Goal: Task Accomplishment & Management: Manage account settings

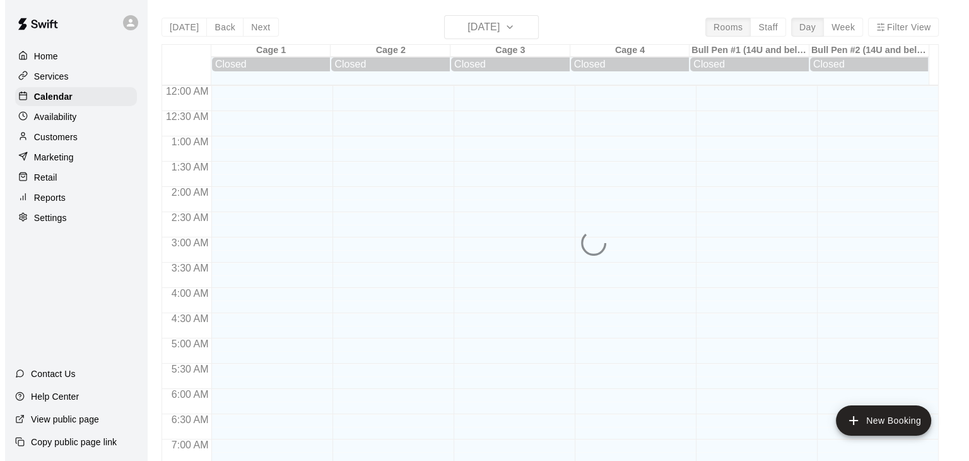
scroll to position [782, 0]
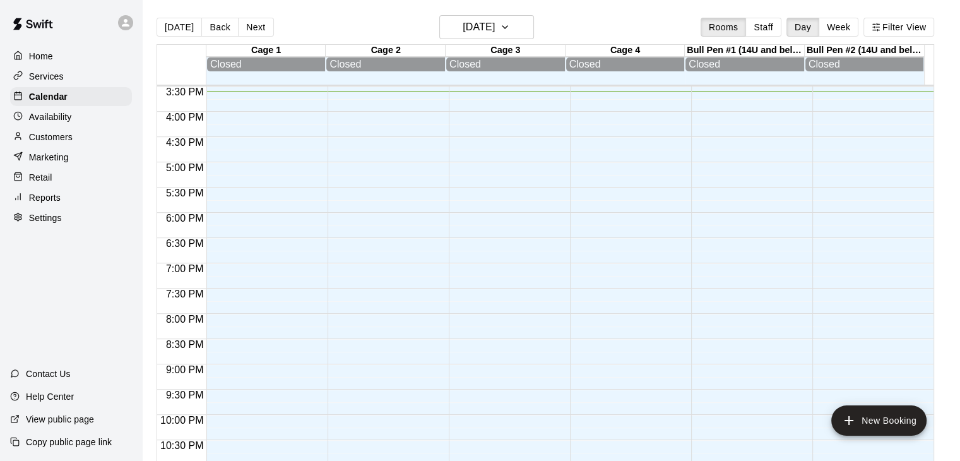
click at [46, 204] on p "Reports" at bounding box center [45, 197] width 32 height 13
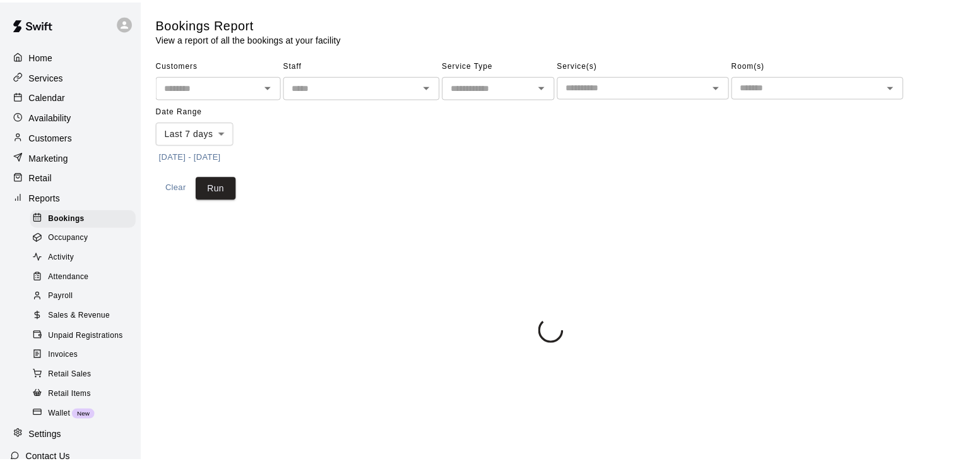
scroll to position [105, 0]
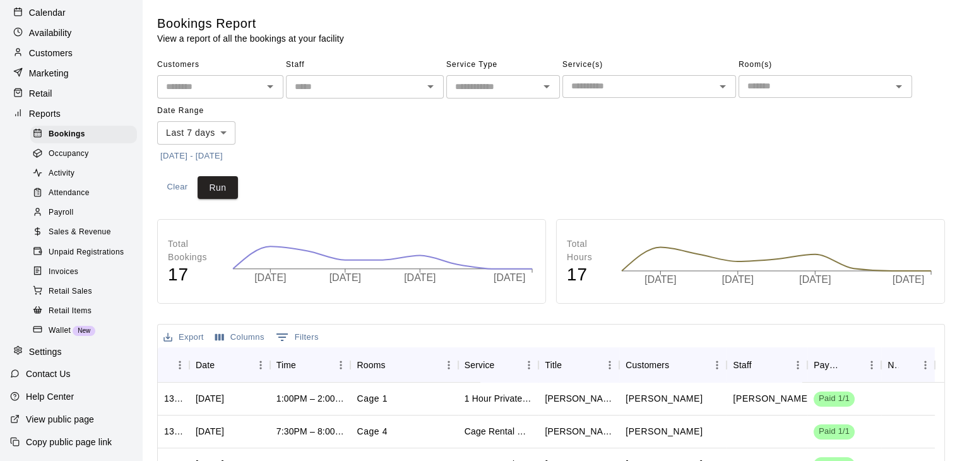
click at [71, 207] on span "Payroll" at bounding box center [61, 212] width 25 height 13
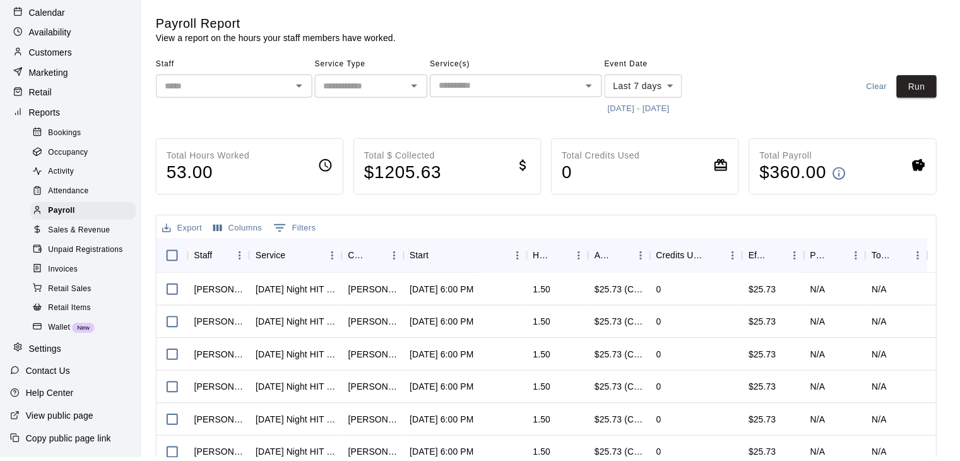
click at [674, 91] on body "Home Services Calendar Availability Customers Marketing Retail Reports Bookings…" at bounding box center [480, 331] width 960 height 663
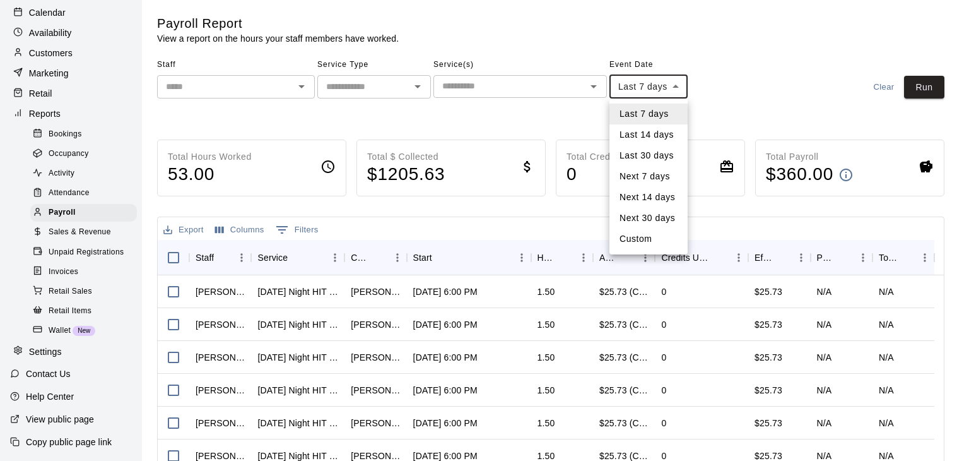
click at [636, 242] on li "Custom" at bounding box center [649, 238] width 78 height 21
type input "******"
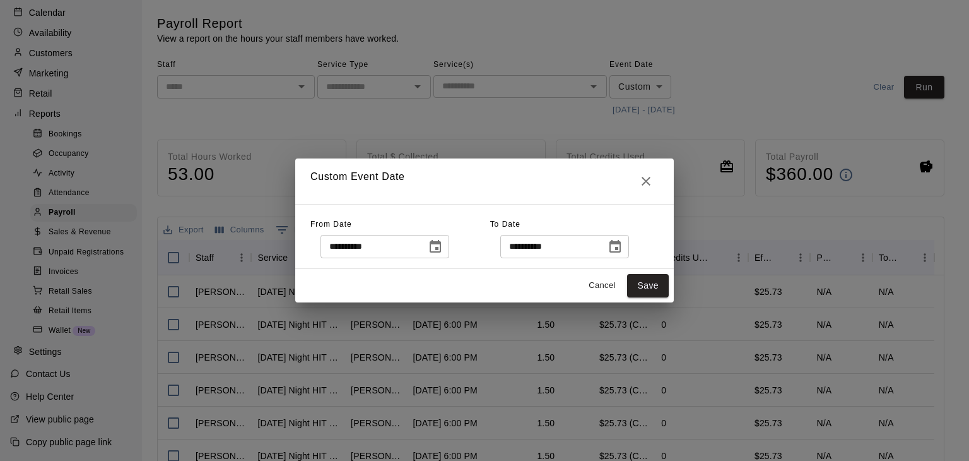
click at [418, 254] on input "**********" at bounding box center [369, 246] width 97 height 23
click at [443, 250] on icon "Choose date, selected date is Aug 10, 2025" at bounding box center [435, 246] width 15 height 15
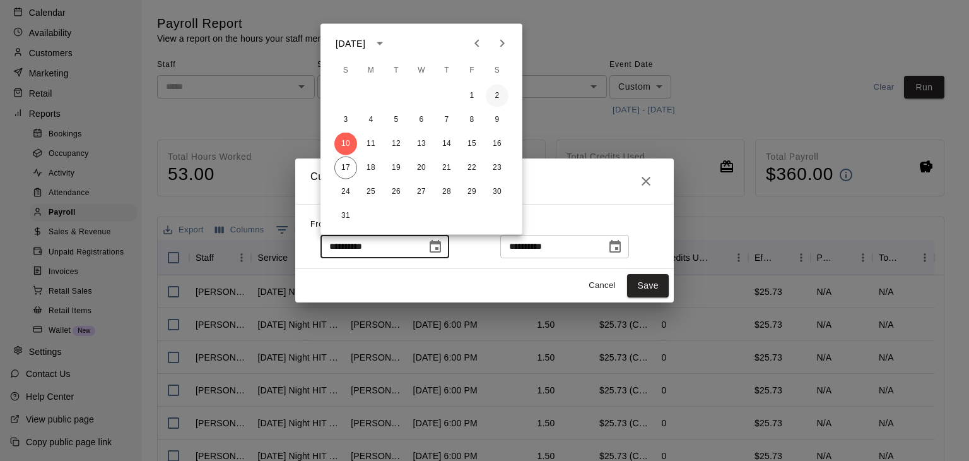
click at [495, 97] on button "2" at bounding box center [497, 96] width 23 height 23
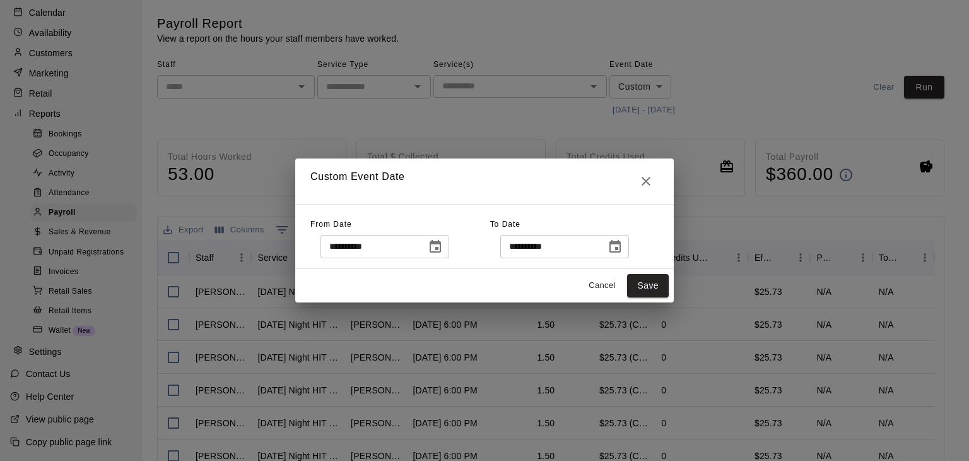
type input "**********"
click at [623, 249] on icon "Choose date, selected date is Aug 17, 2025" at bounding box center [615, 246] width 15 height 15
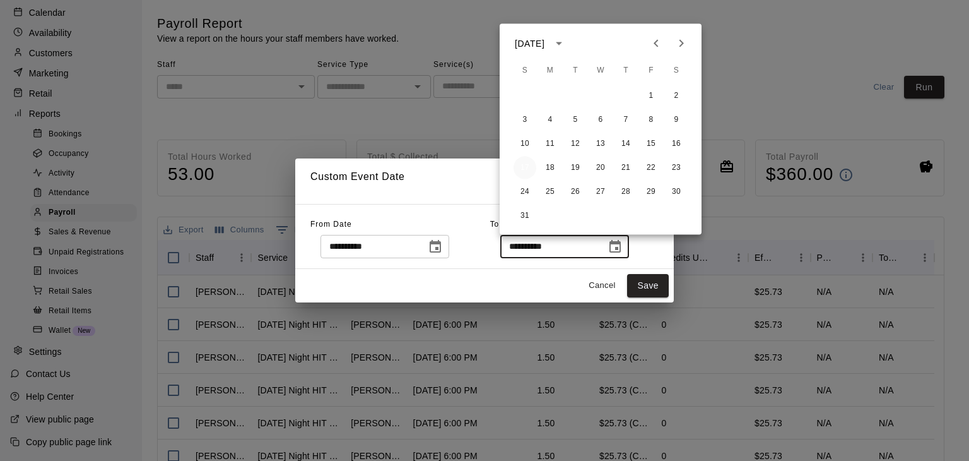
click at [526, 170] on button "17" at bounding box center [525, 167] width 23 height 23
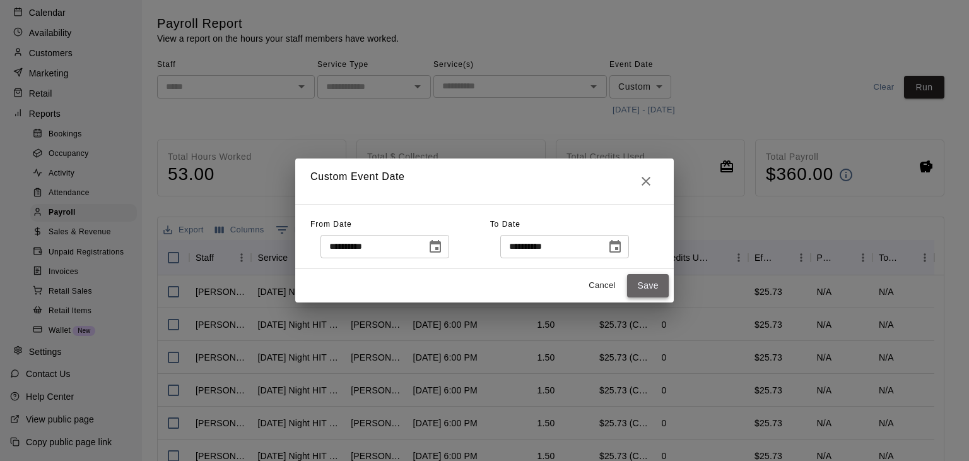
click at [647, 283] on button "Save" at bounding box center [648, 285] width 42 height 23
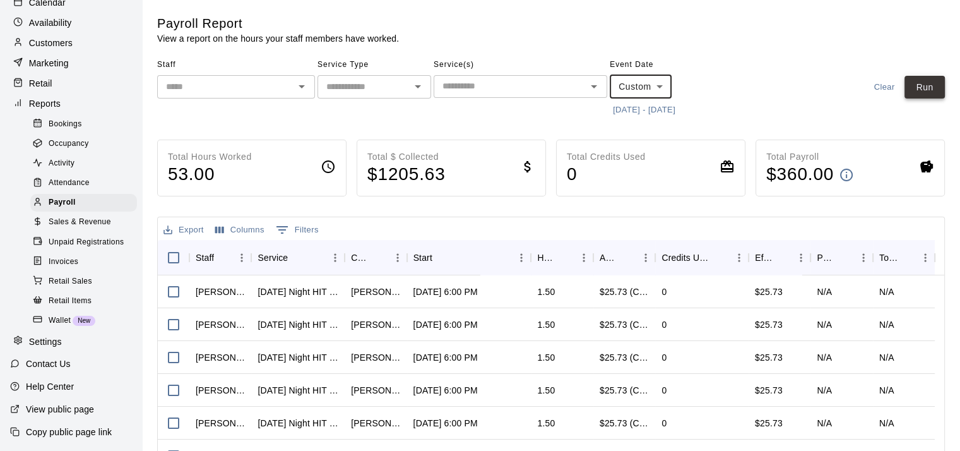
click at [925, 91] on button "Run" at bounding box center [924, 87] width 40 height 23
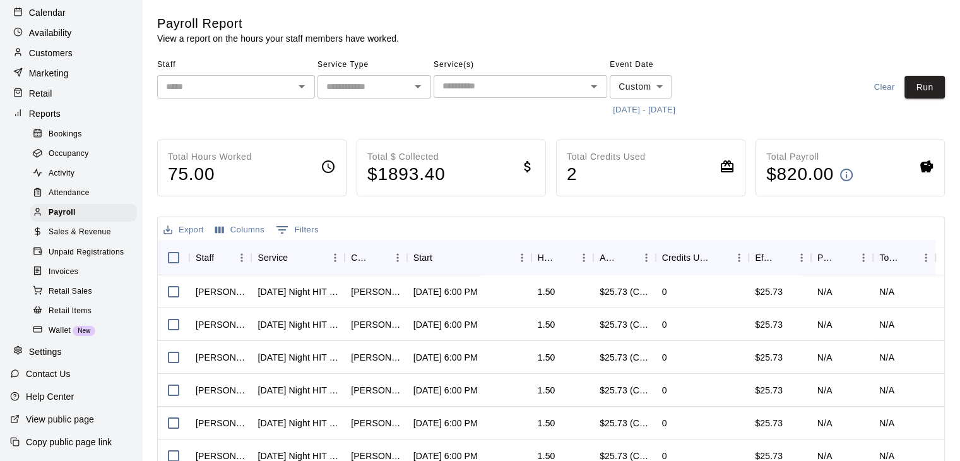
click at [304, 88] on icon "Open" at bounding box center [301, 86] width 15 height 15
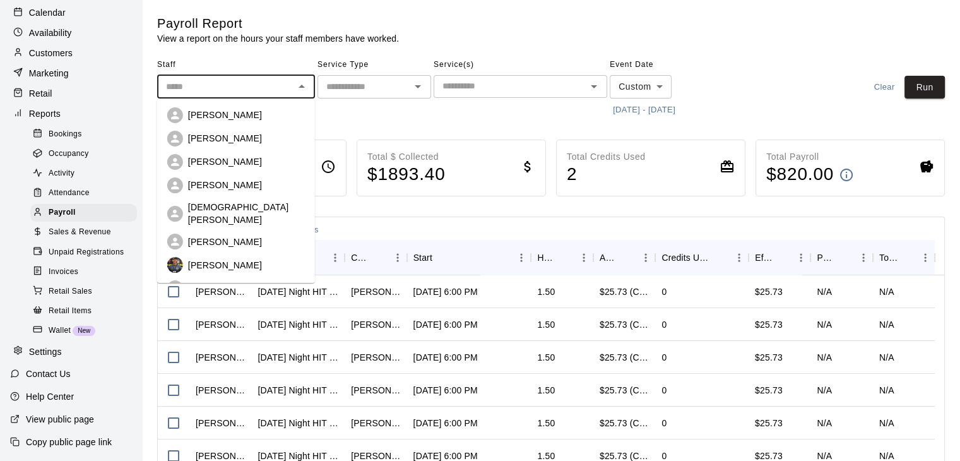
click at [232, 117] on div "[PERSON_NAME]" at bounding box center [246, 115] width 117 height 13
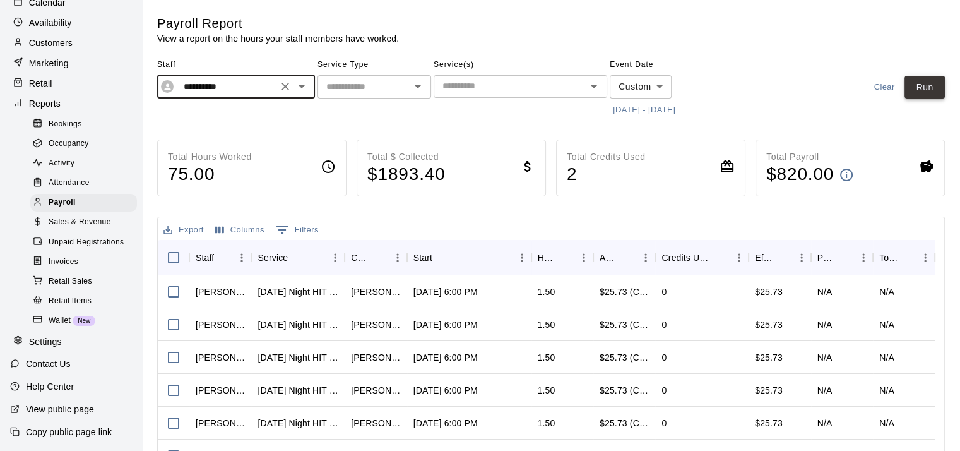
click at [922, 90] on button "Run" at bounding box center [924, 87] width 40 height 23
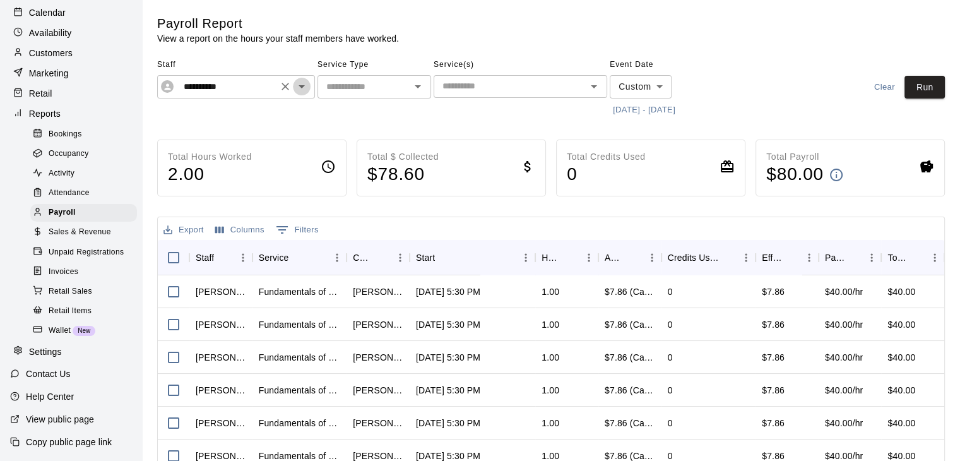
click at [300, 88] on icon "Open" at bounding box center [301, 86] width 15 height 15
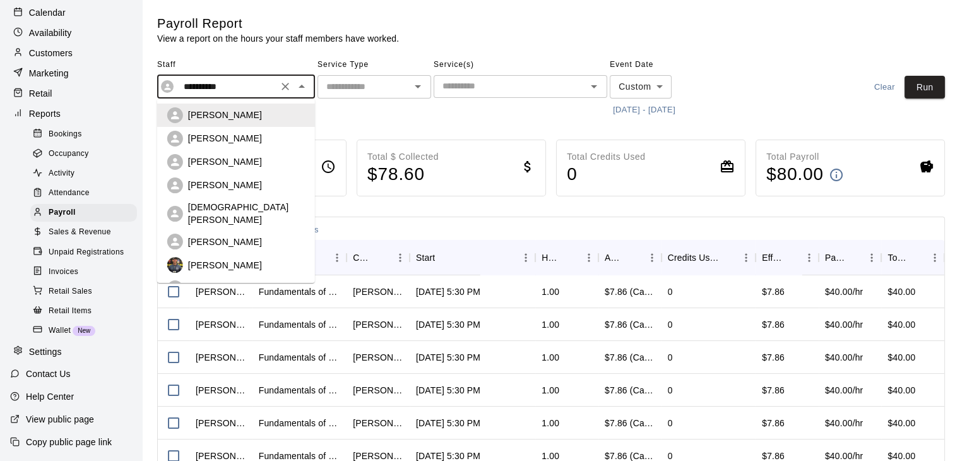
click at [243, 139] on div "[PERSON_NAME]" at bounding box center [246, 138] width 117 height 13
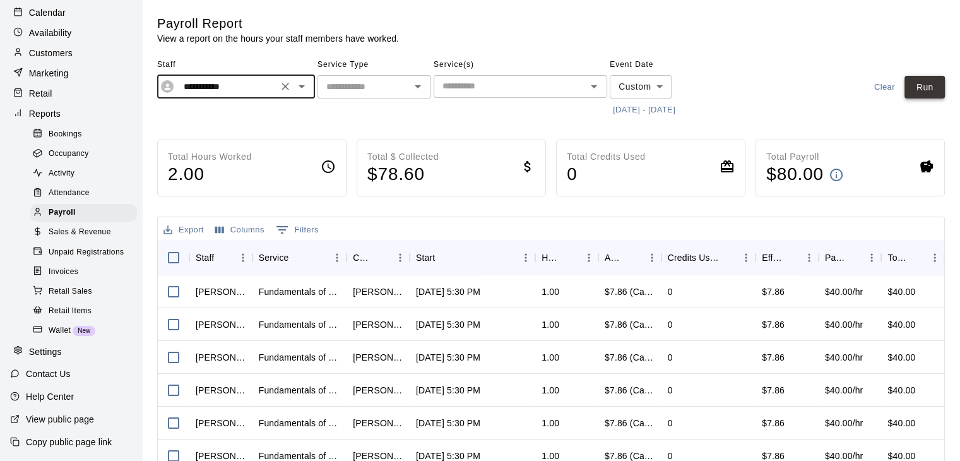
click at [925, 90] on button "Run" at bounding box center [924, 87] width 40 height 23
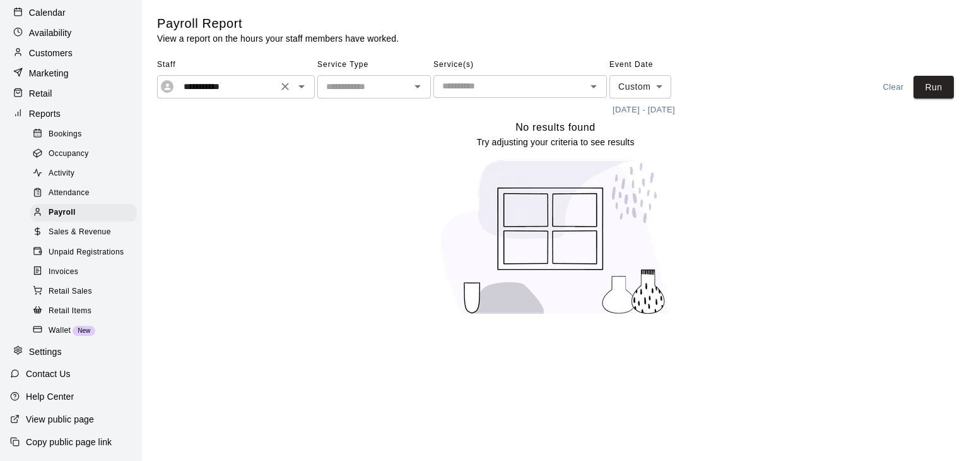
click at [304, 89] on icon "Open" at bounding box center [301, 86] width 15 height 15
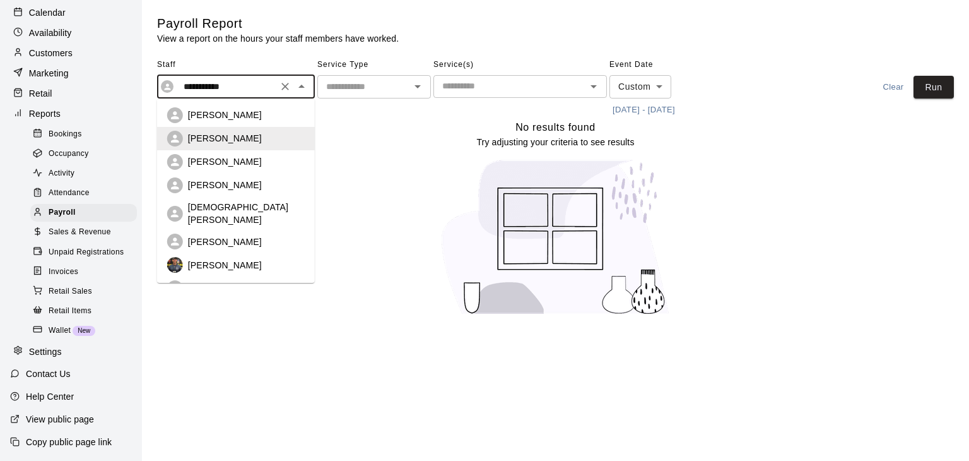
click at [256, 163] on div "[PERSON_NAME]" at bounding box center [246, 161] width 117 height 13
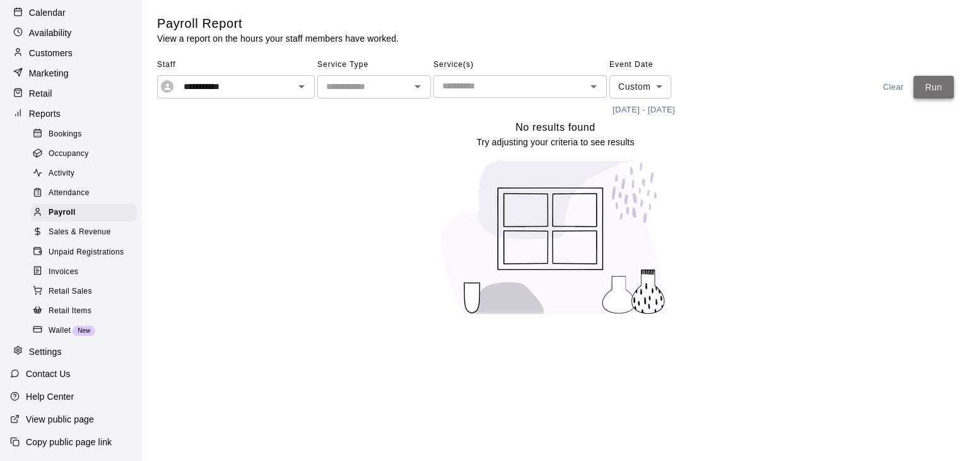
click at [936, 90] on button "Run" at bounding box center [934, 87] width 40 height 23
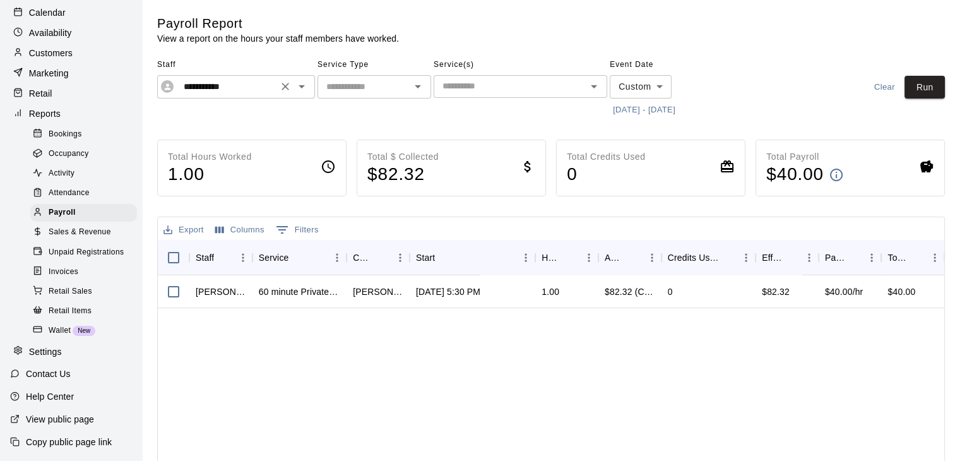
click at [303, 88] on icon "Open" at bounding box center [301, 86] width 15 height 15
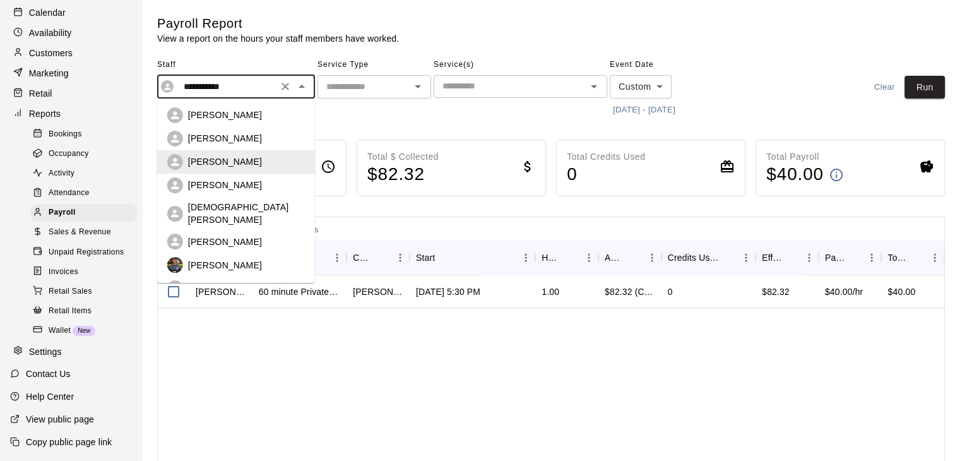
click at [240, 186] on p "[PERSON_NAME]" at bounding box center [225, 185] width 74 height 13
type input "**********"
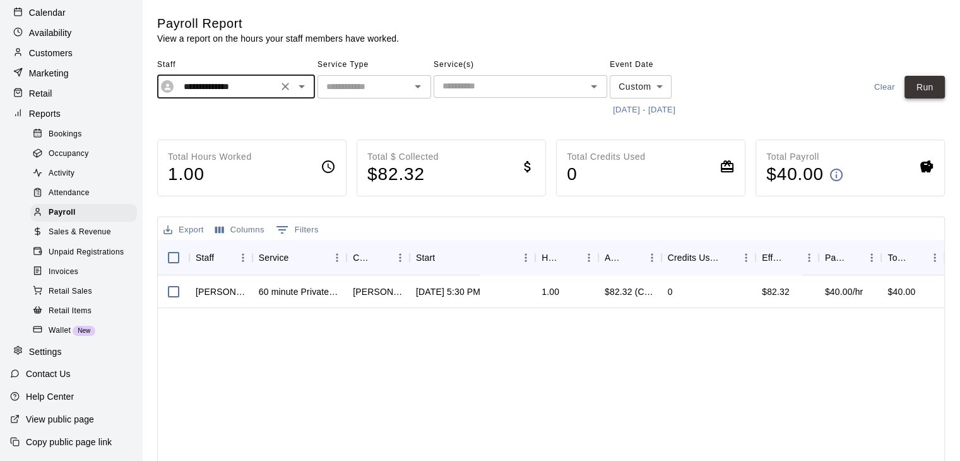
click at [916, 85] on button "Run" at bounding box center [924, 87] width 40 height 23
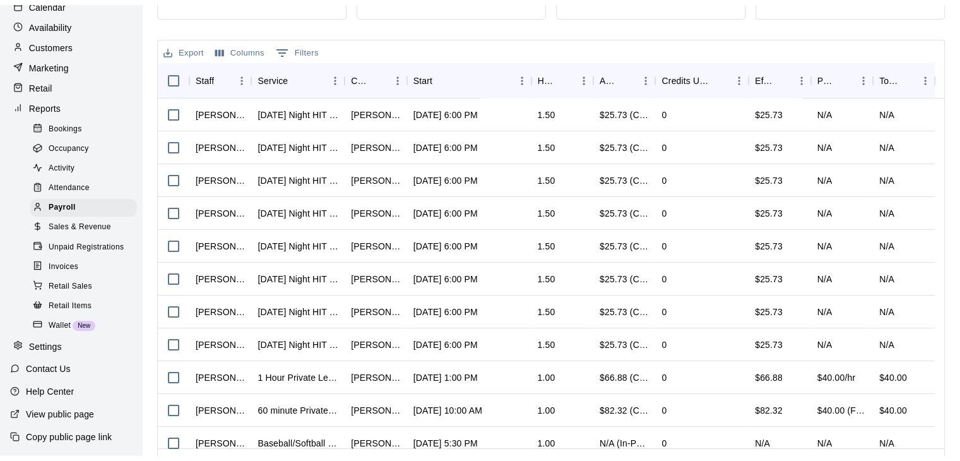
scroll to position [189, 0]
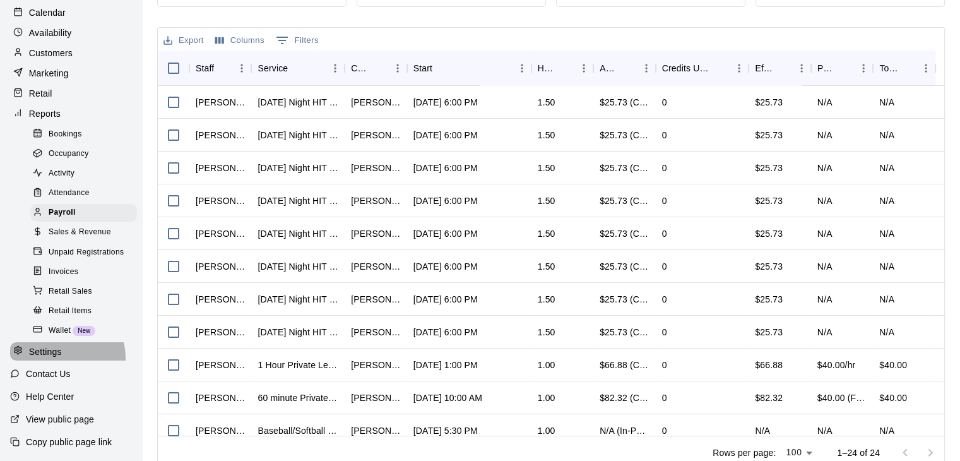
click at [64, 357] on div "Settings" at bounding box center [71, 351] width 122 height 19
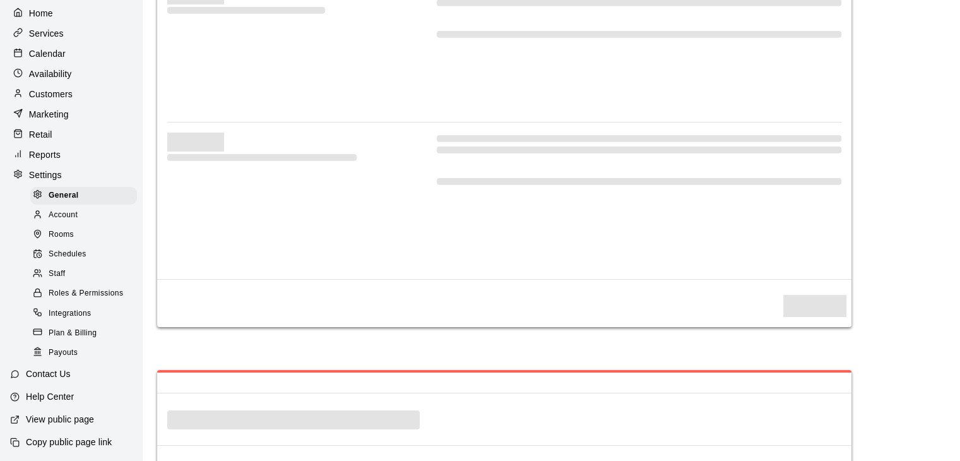
scroll to position [62, 0]
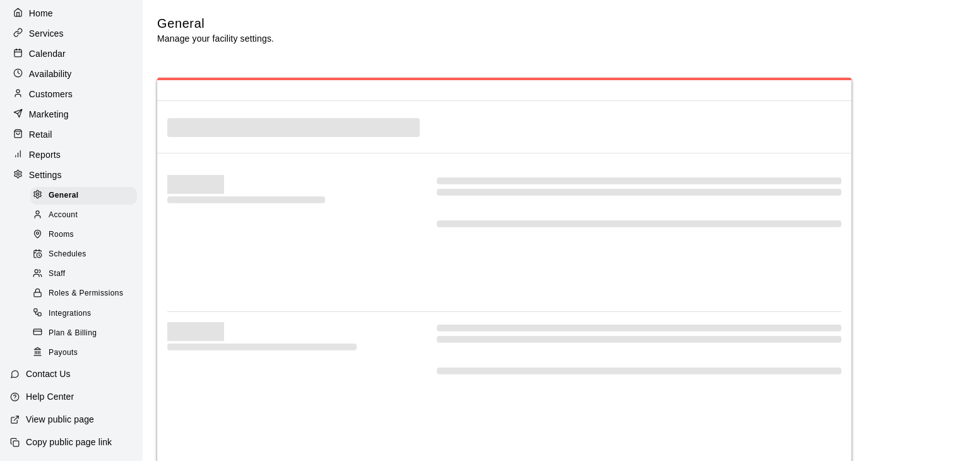
select select "**"
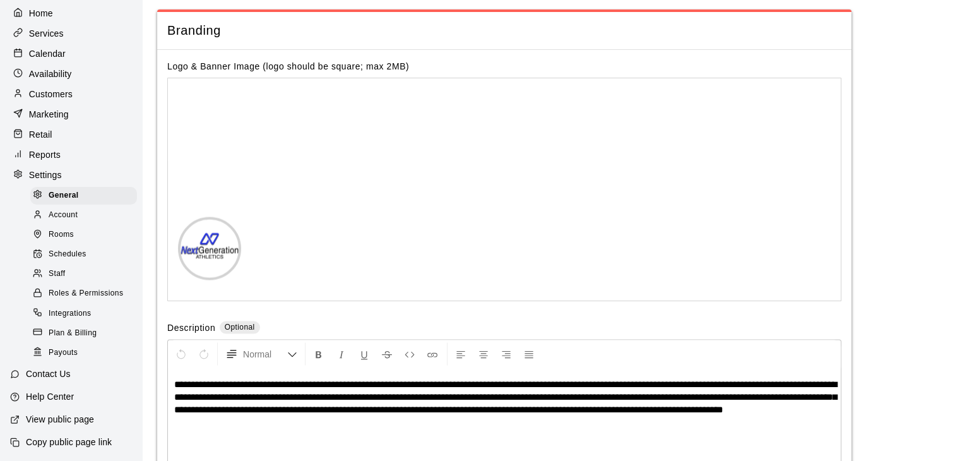
scroll to position [2711, 0]
click at [51, 47] on p "Calendar" at bounding box center [47, 53] width 37 height 13
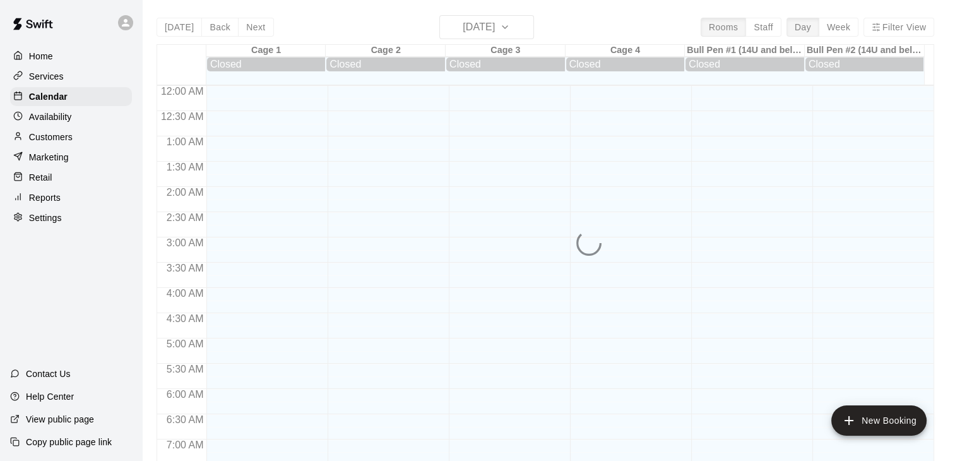
scroll to position [782, 0]
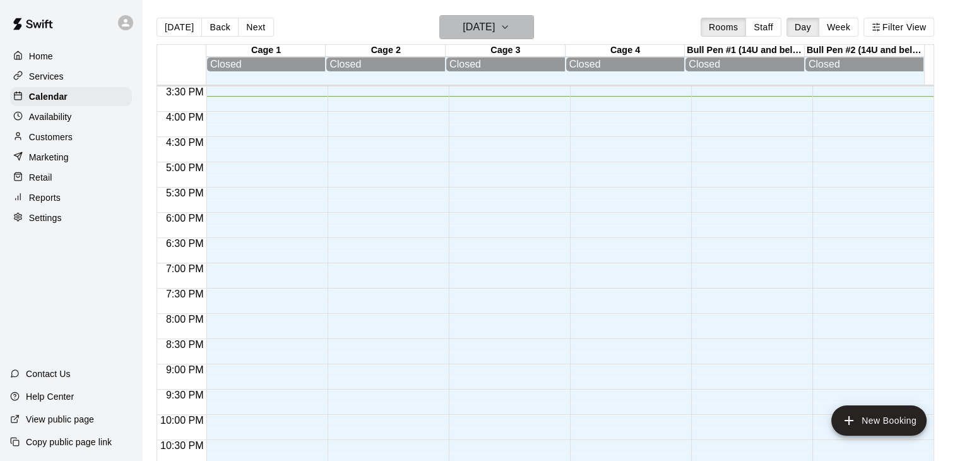
click at [464, 23] on h6 "[DATE]" at bounding box center [479, 27] width 32 height 18
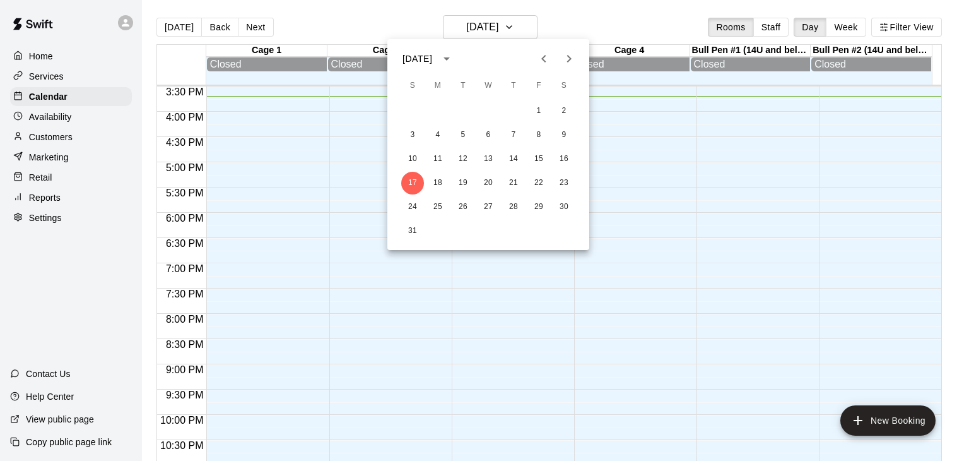
click at [845, 29] on div at bounding box center [484, 230] width 969 height 461
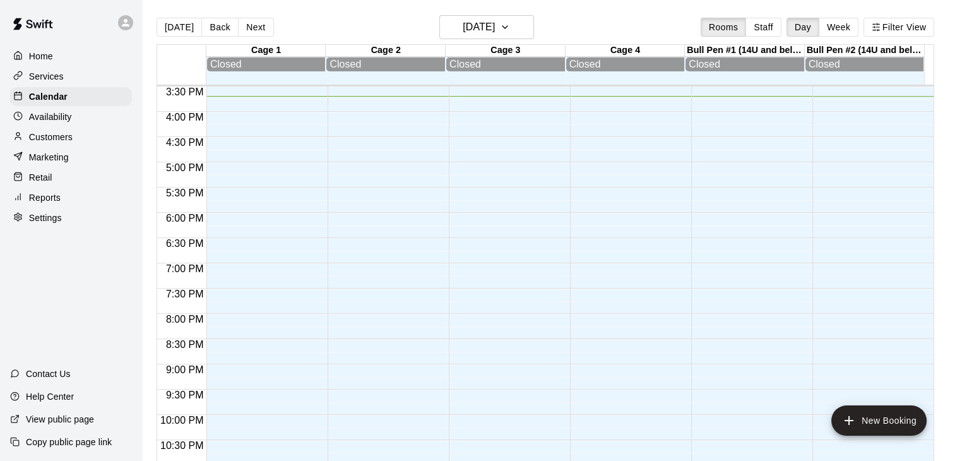
click at [845, 29] on button "Week" at bounding box center [838, 27] width 40 height 19
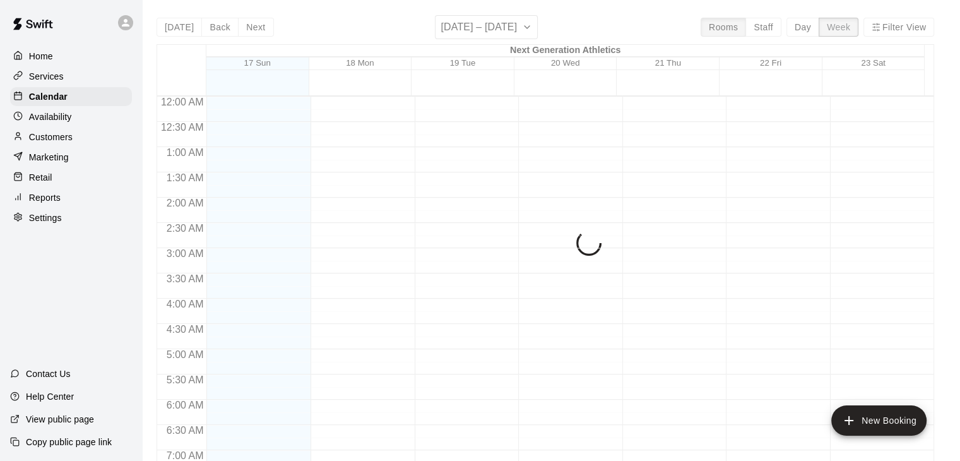
scroll to position [792, 0]
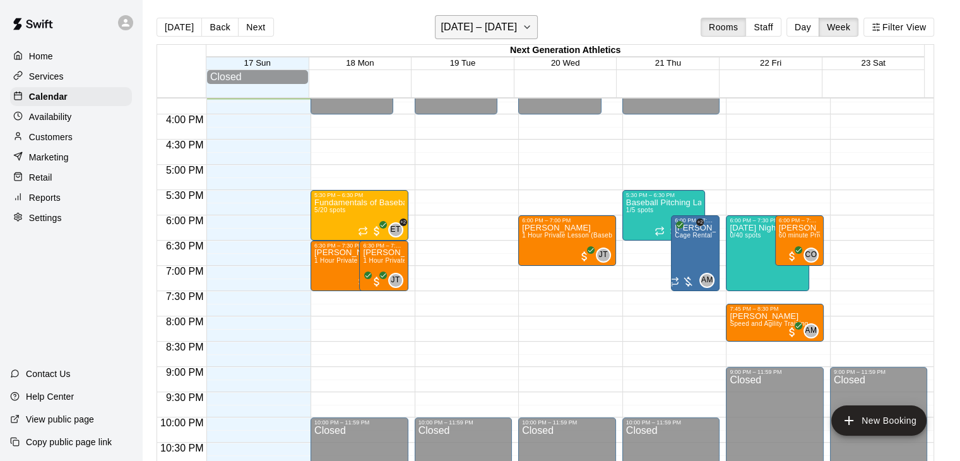
click at [505, 29] on h6 "[DATE] – [DATE]" at bounding box center [478, 27] width 76 height 18
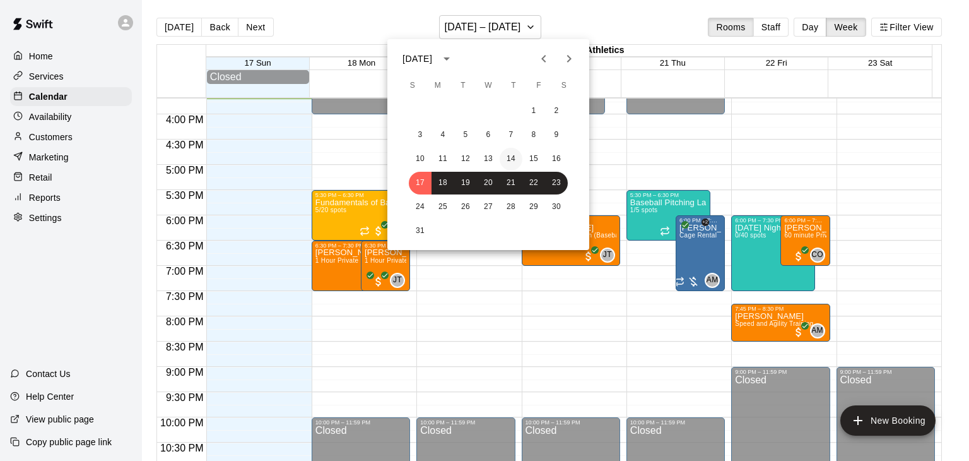
click at [508, 160] on button "14" at bounding box center [511, 159] width 23 height 23
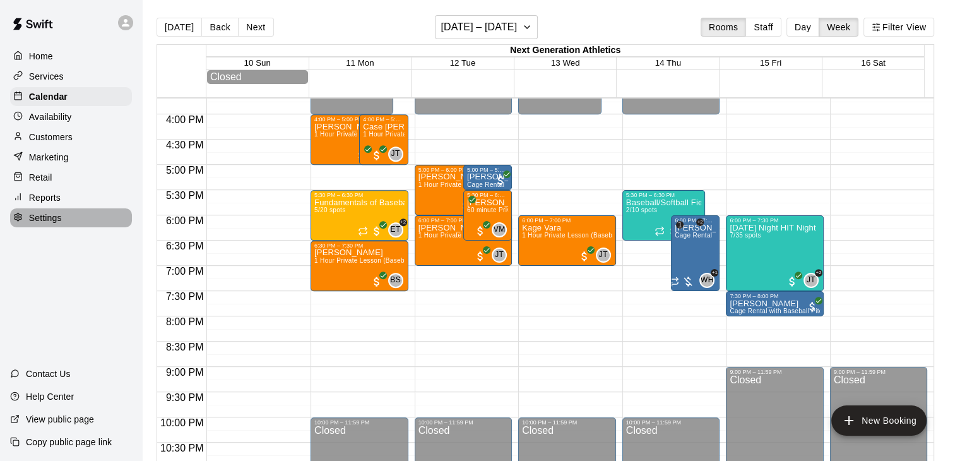
click at [51, 224] on p "Settings" at bounding box center [45, 217] width 33 height 13
select select "**"
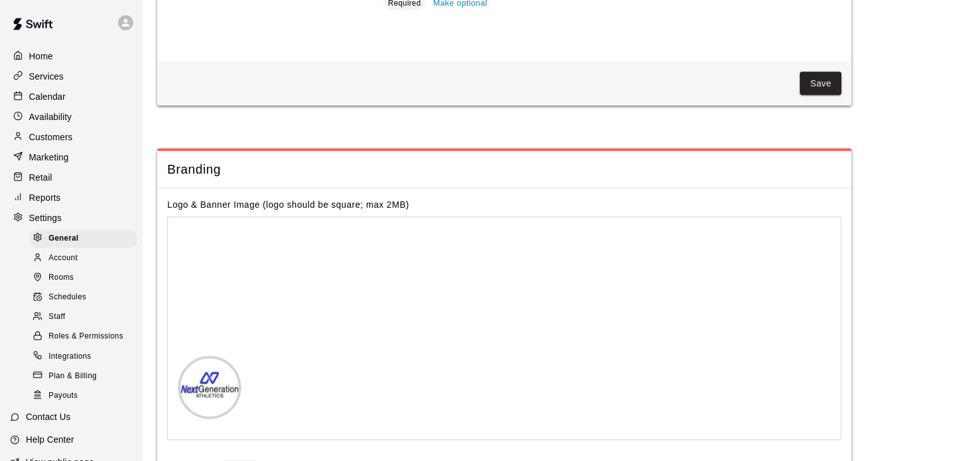
scroll to position [2711, 0]
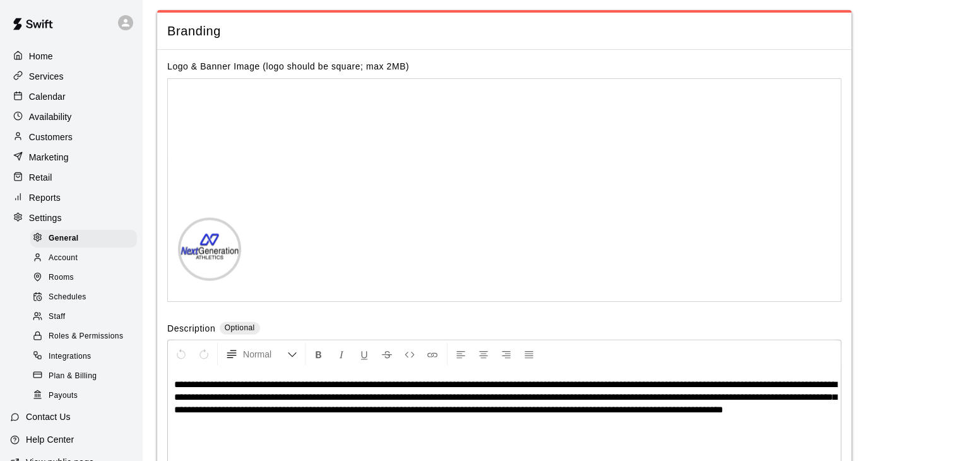
click at [59, 323] on span "Staff" at bounding box center [57, 316] width 16 height 13
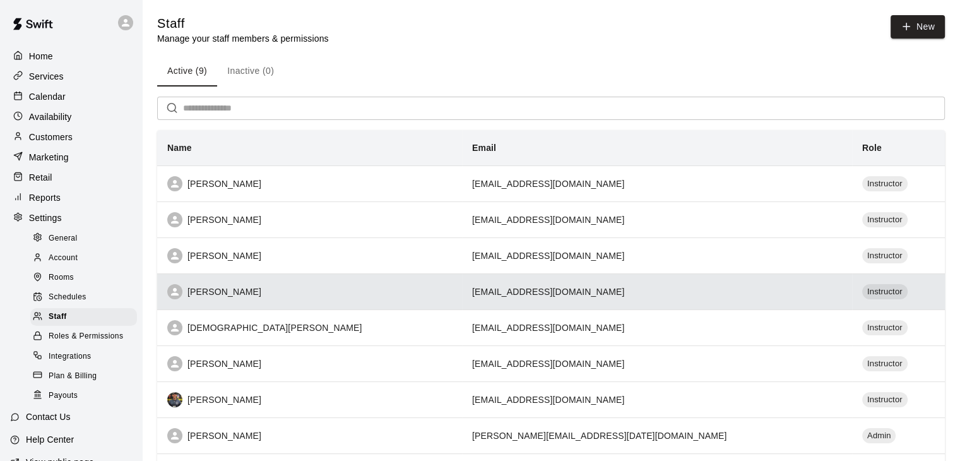
click at [242, 286] on div "[PERSON_NAME]" at bounding box center [309, 291] width 285 height 15
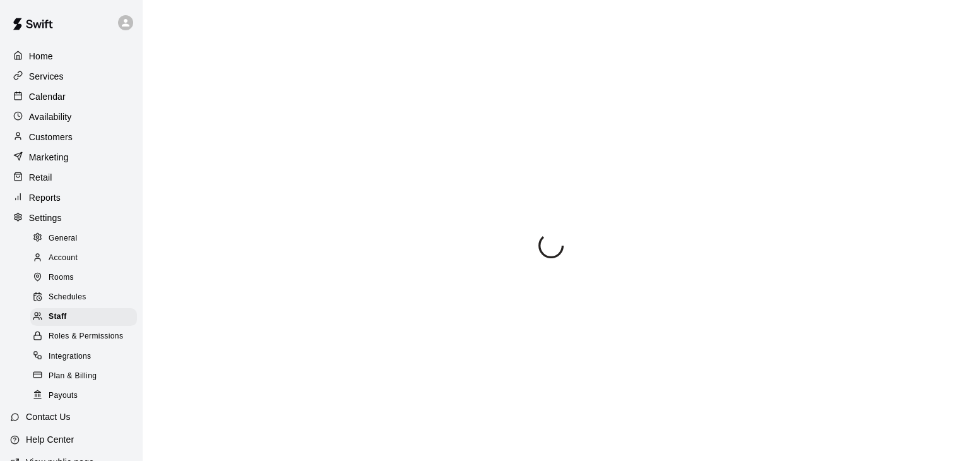
select select "**"
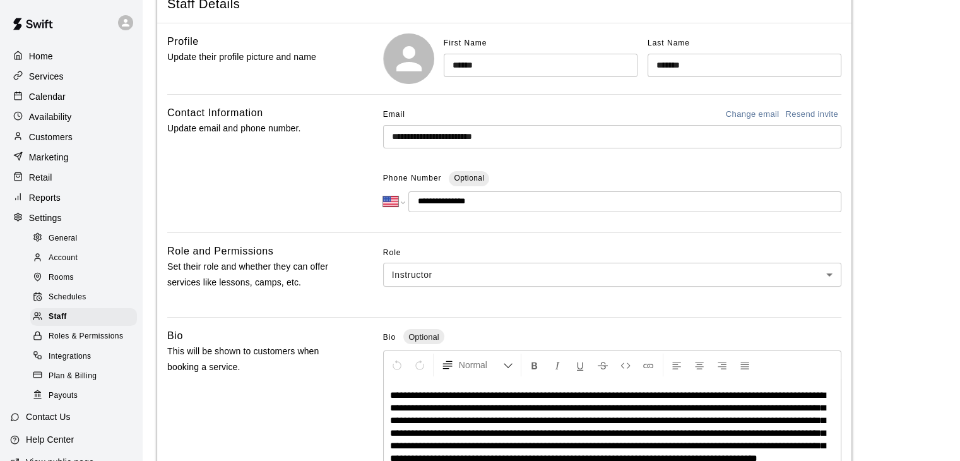
scroll to position [8, 0]
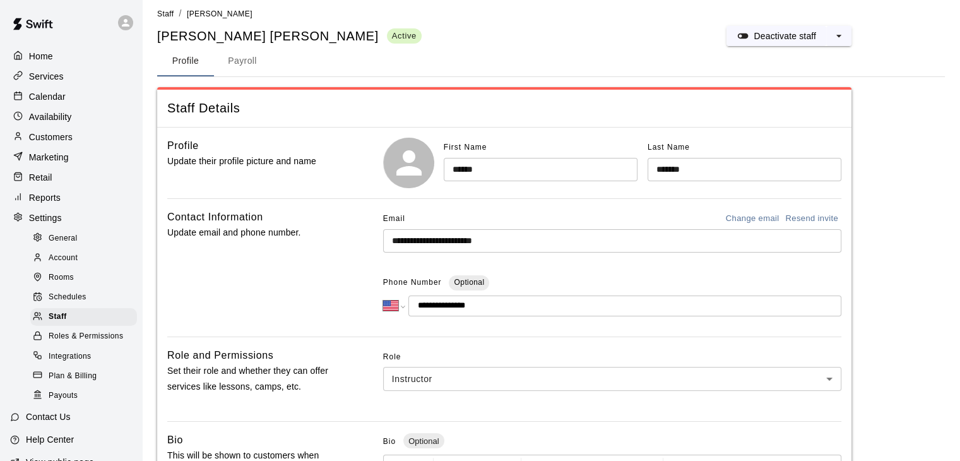
click at [245, 56] on button "Payroll" at bounding box center [242, 61] width 57 height 30
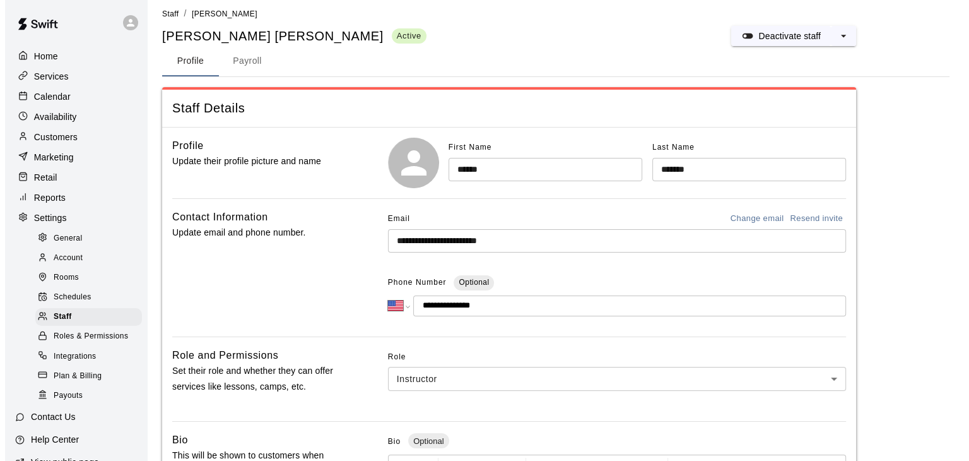
scroll to position [0, 0]
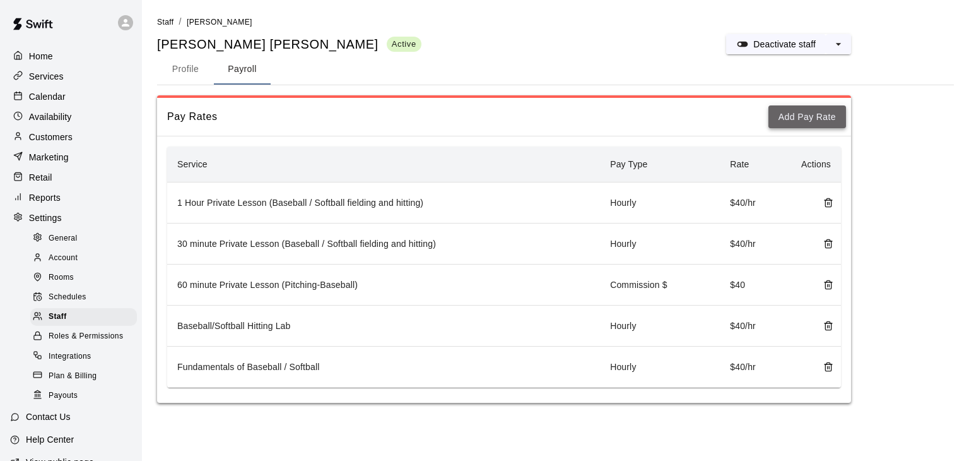
click at [825, 114] on button "Add Pay Rate" at bounding box center [808, 116] width 78 height 23
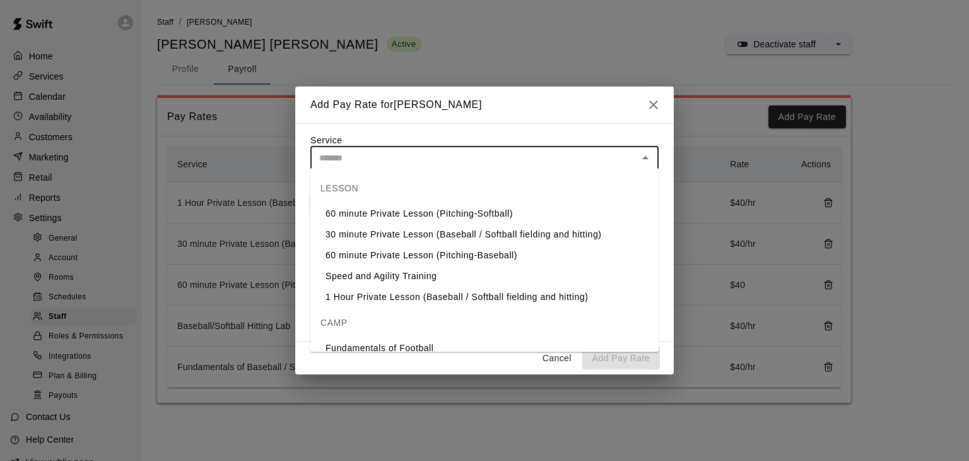
click at [451, 163] on input "text" at bounding box center [474, 158] width 320 height 16
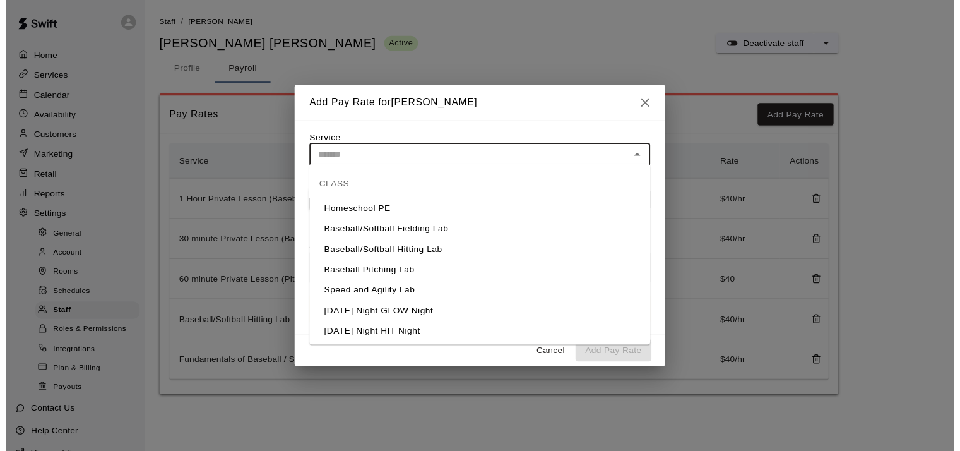
scroll to position [208, 0]
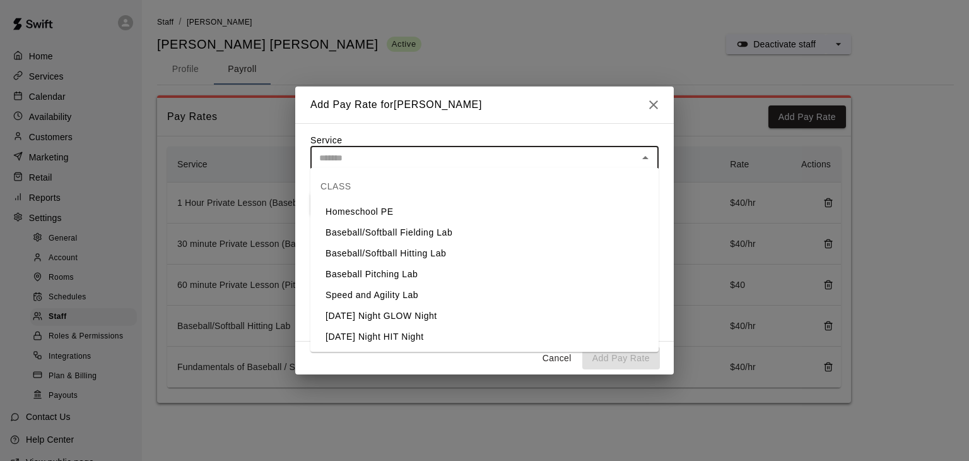
click at [411, 336] on li "[DATE] Night HIT Night" at bounding box center [484, 336] width 348 height 21
type input "**********"
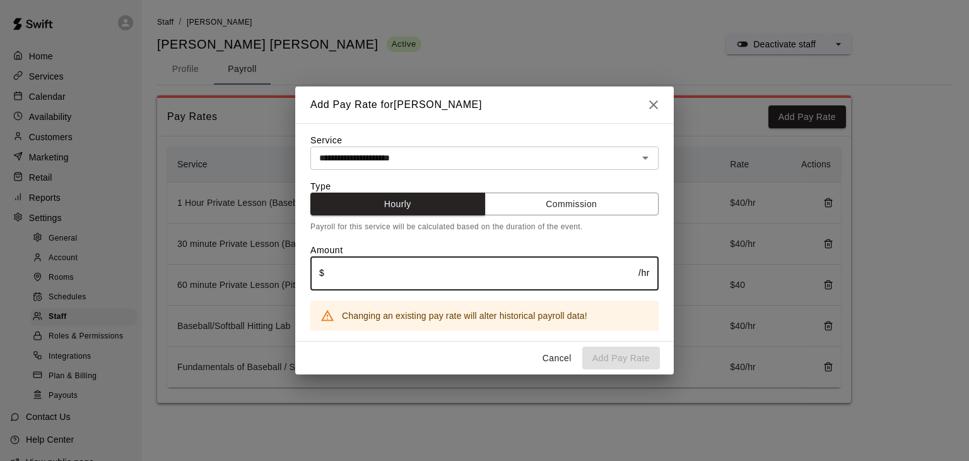
click at [403, 278] on input "text" at bounding box center [481, 272] width 314 height 33
type input "**"
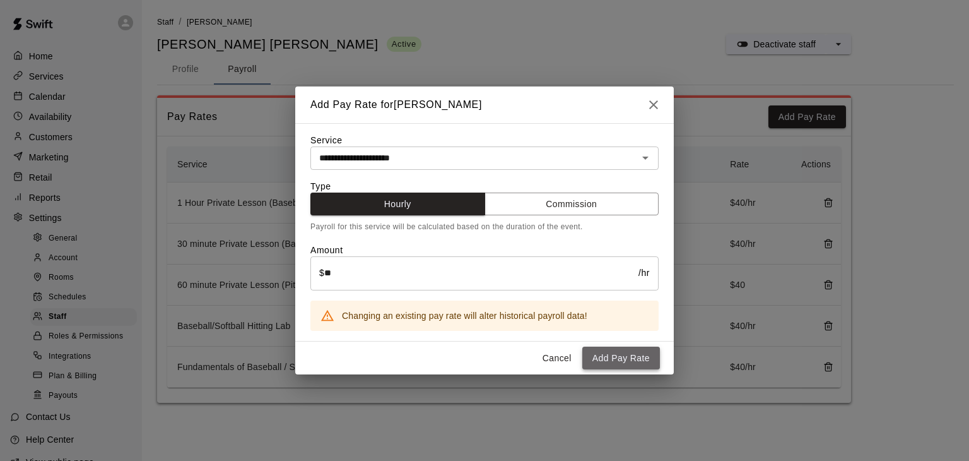
click at [618, 362] on button "Add Pay Rate" at bounding box center [621, 357] width 78 height 23
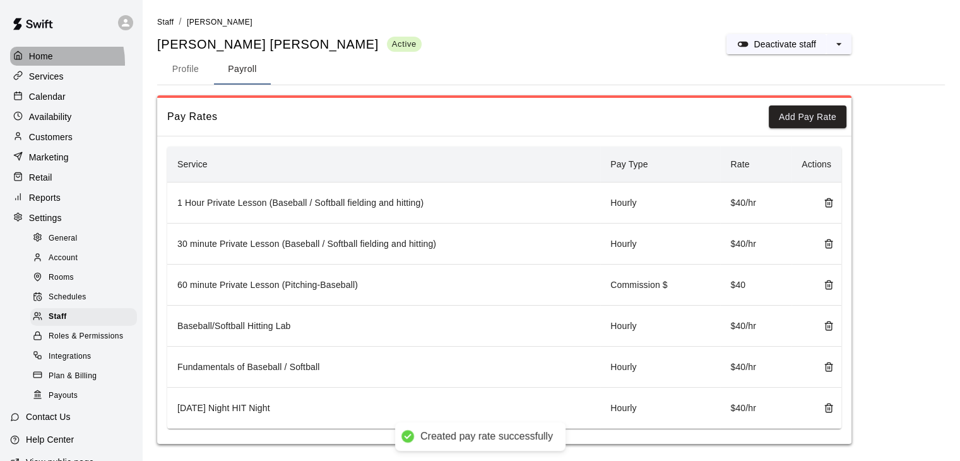
click at [41, 62] on p "Home" at bounding box center [41, 56] width 24 height 13
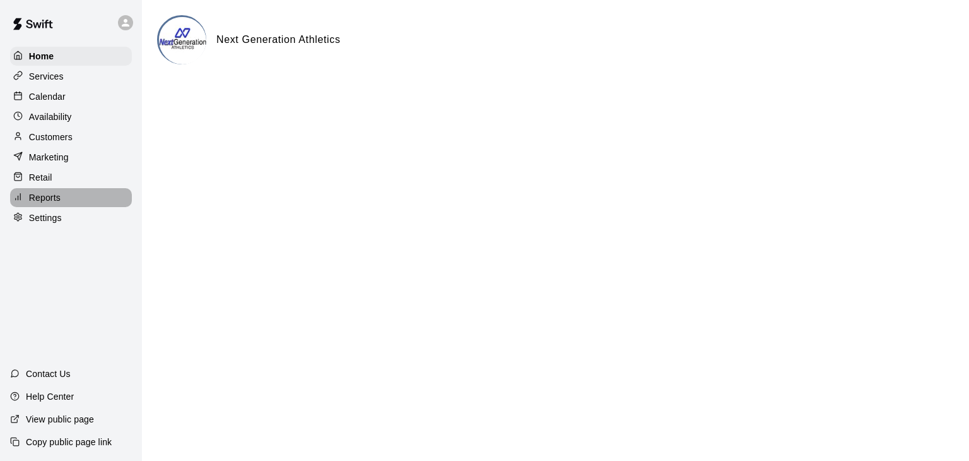
click at [52, 203] on p "Reports" at bounding box center [45, 197] width 32 height 13
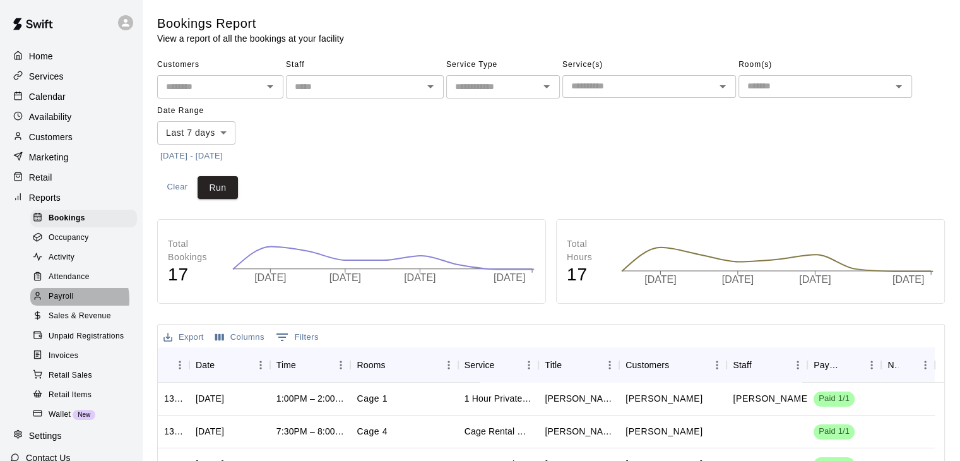
click at [71, 303] on span "Payroll" at bounding box center [61, 296] width 25 height 13
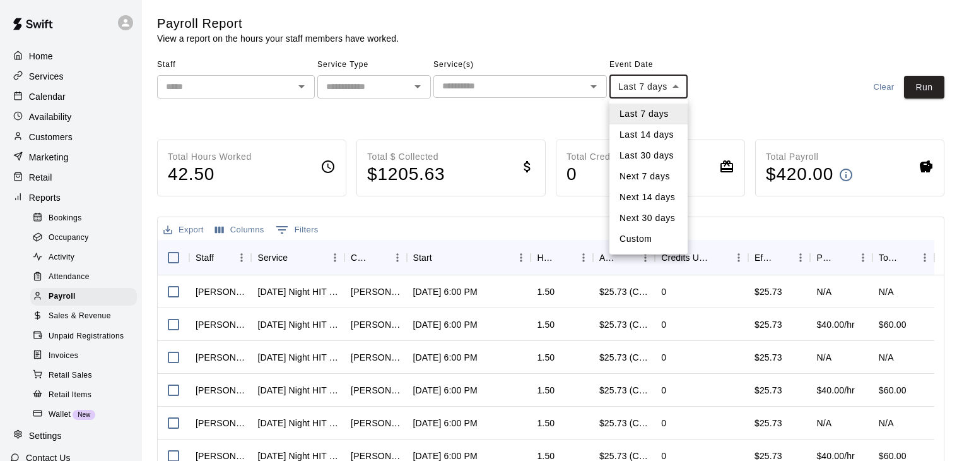
click at [661, 85] on body "Home Services Calendar Availability Customers Marketing Retail Reports Bookings…" at bounding box center [484, 331] width 969 height 663
click at [642, 238] on li "Custom" at bounding box center [649, 238] width 78 height 21
type input "******"
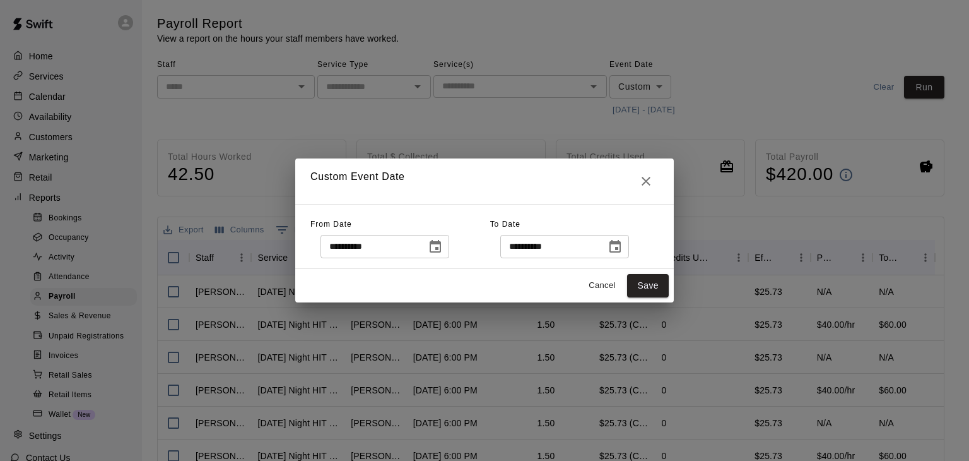
click at [443, 244] on icon "Choose date, selected date is Aug 10, 2025" at bounding box center [435, 246] width 15 height 15
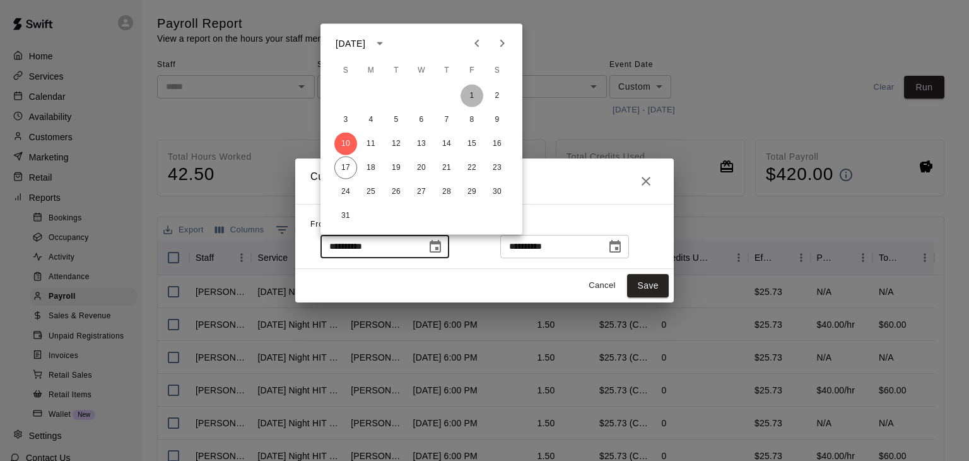
click at [478, 93] on button "1" at bounding box center [472, 96] width 23 height 23
type input "**********"
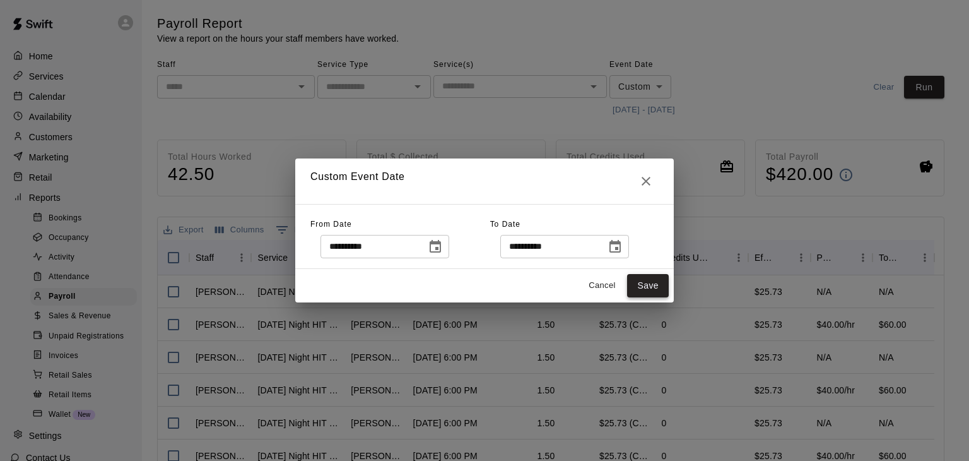
click at [656, 282] on button "Save" at bounding box center [648, 285] width 42 height 23
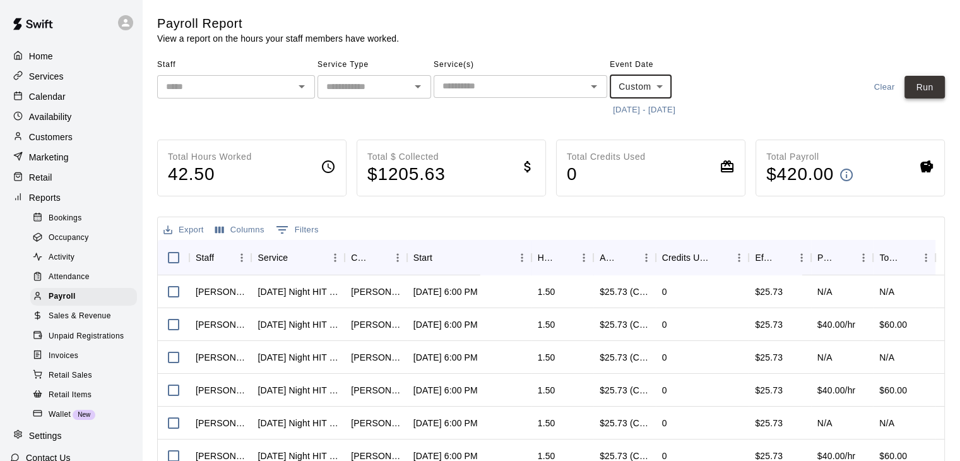
click at [933, 94] on button "Run" at bounding box center [924, 87] width 40 height 23
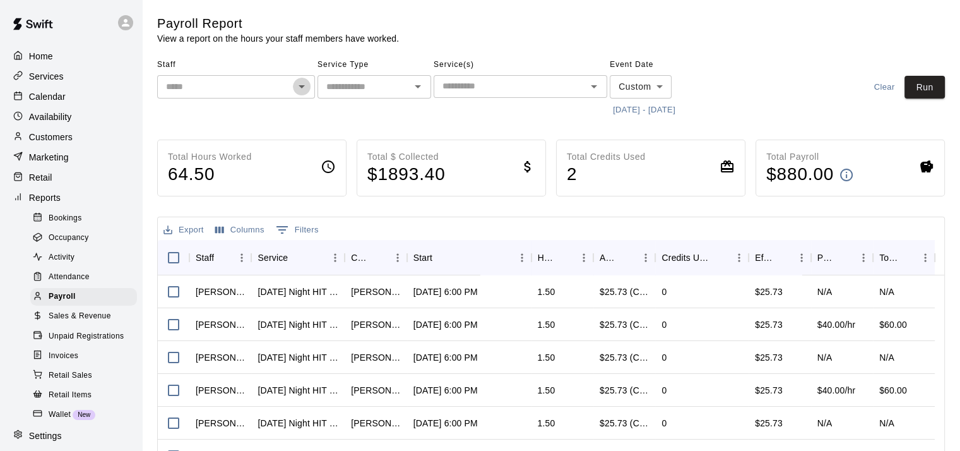
click at [300, 91] on icon "Open" at bounding box center [301, 86] width 15 height 15
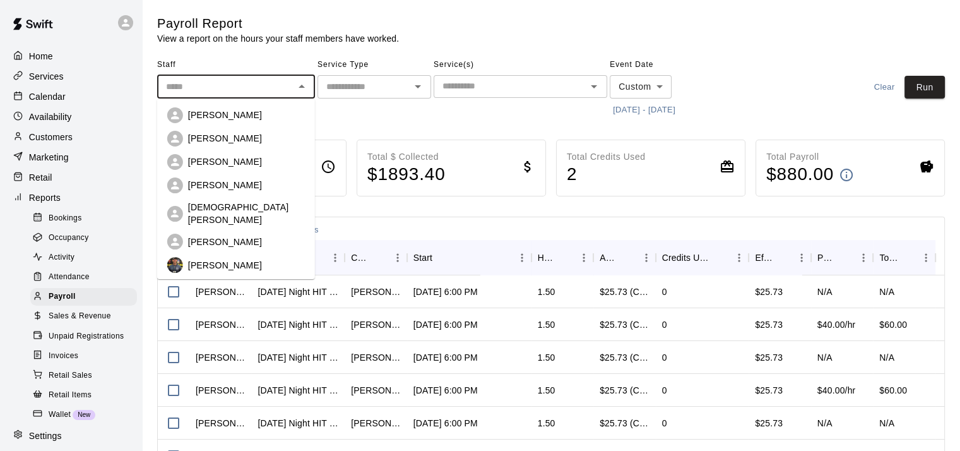
click at [228, 186] on p "[PERSON_NAME]" at bounding box center [225, 185] width 74 height 13
type input "**********"
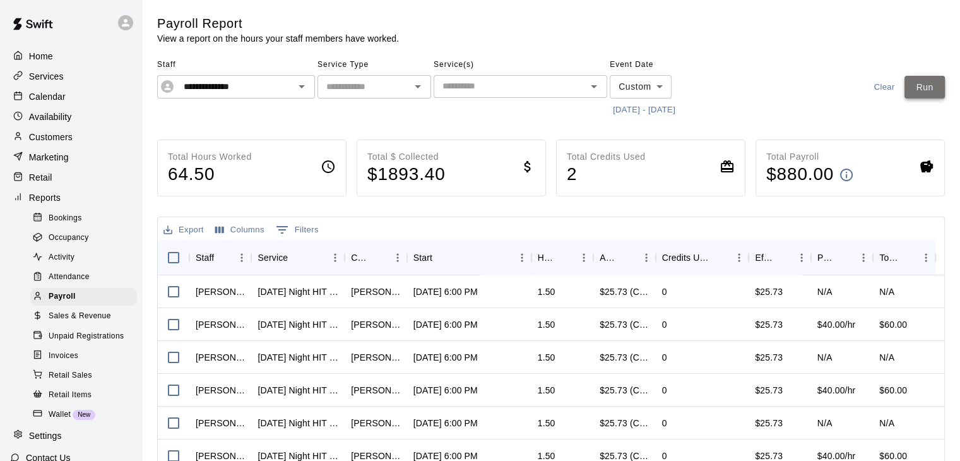
click at [920, 90] on button "Run" at bounding box center [924, 87] width 40 height 23
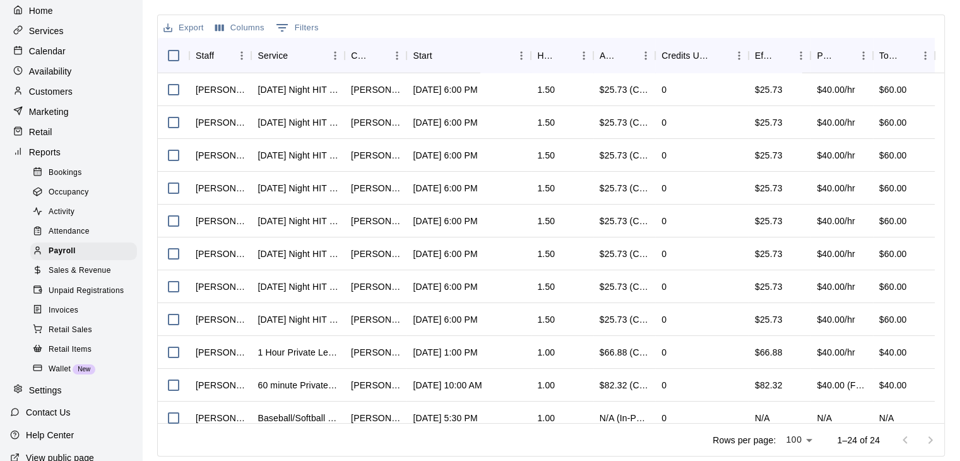
scroll to position [105, 0]
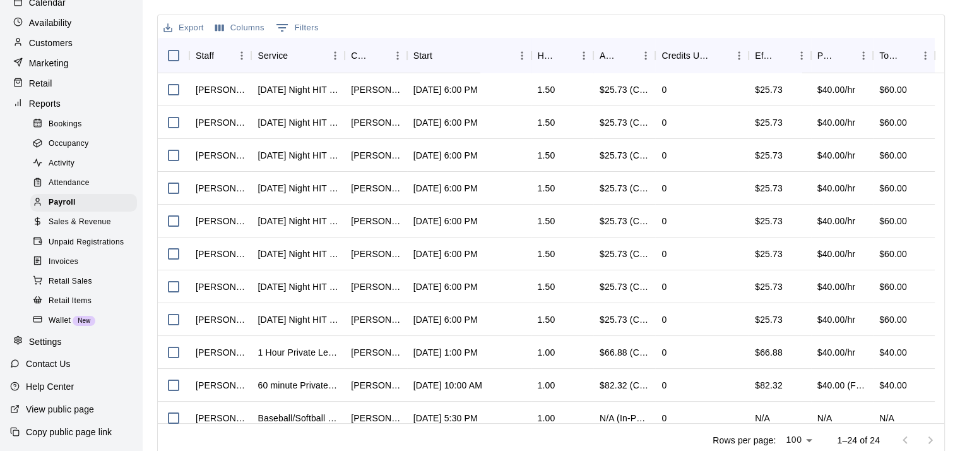
click at [56, 348] on p "Settings" at bounding box center [45, 341] width 33 height 13
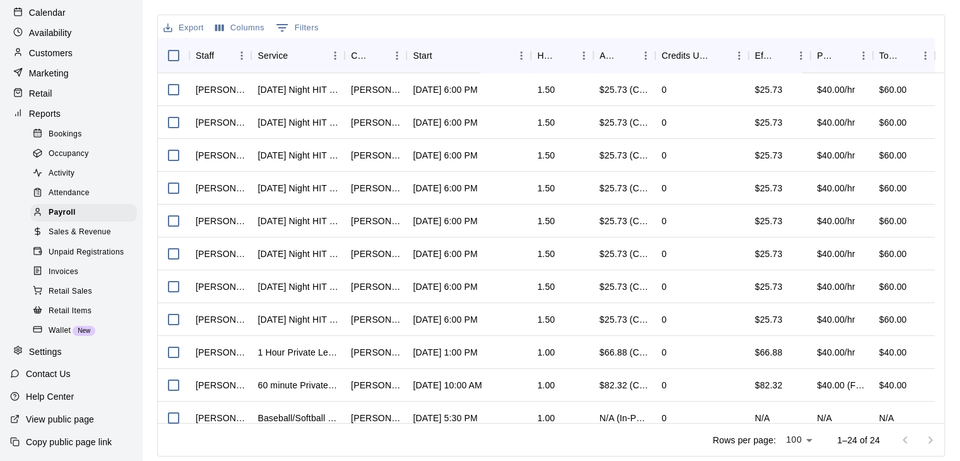
select select "**"
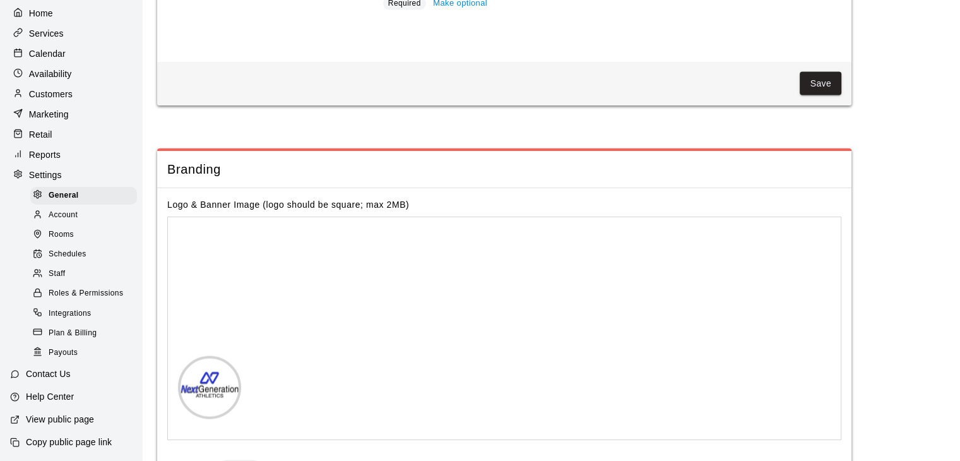
scroll to position [2711, 0]
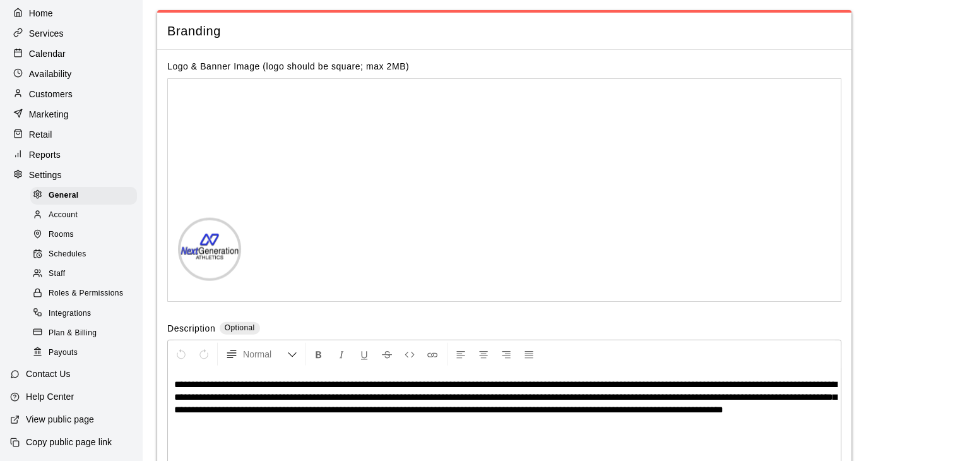
click at [66, 271] on div "Staff" at bounding box center [83, 274] width 107 height 18
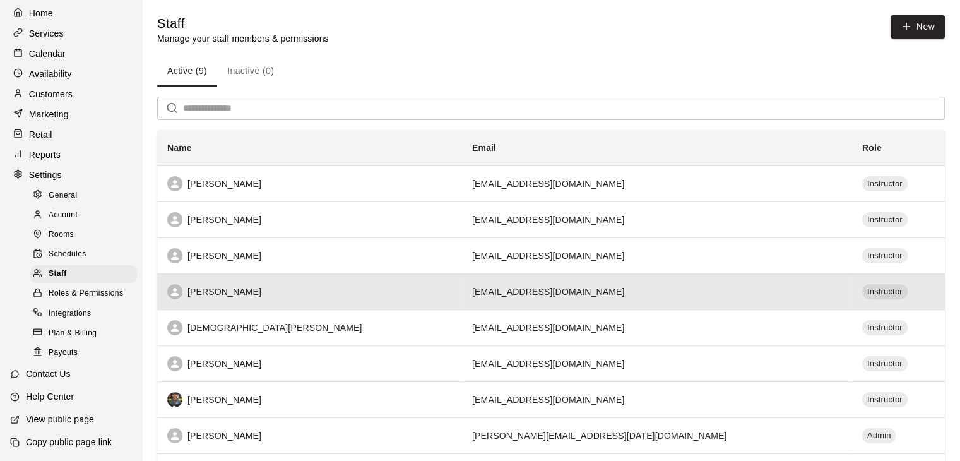
click at [249, 295] on div "[PERSON_NAME]" at bounding box center [309, 291] width 285 height 15
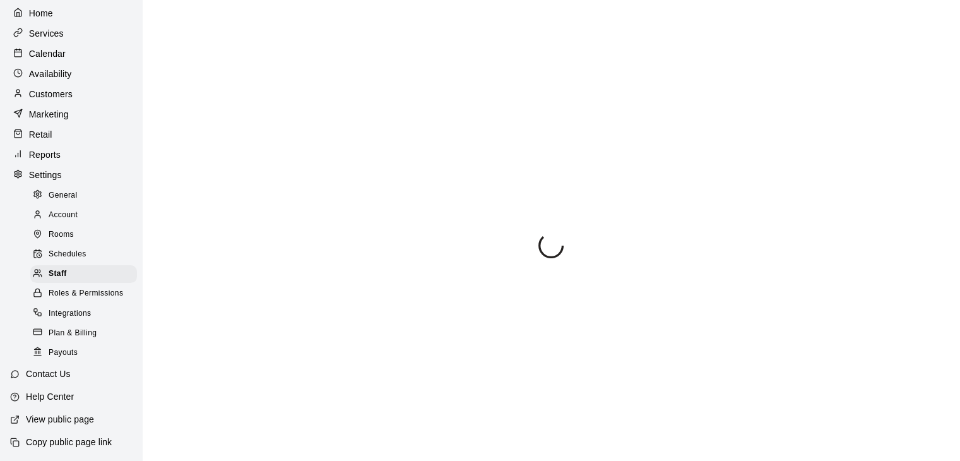
scroll to position [260, 0]
select select "**"
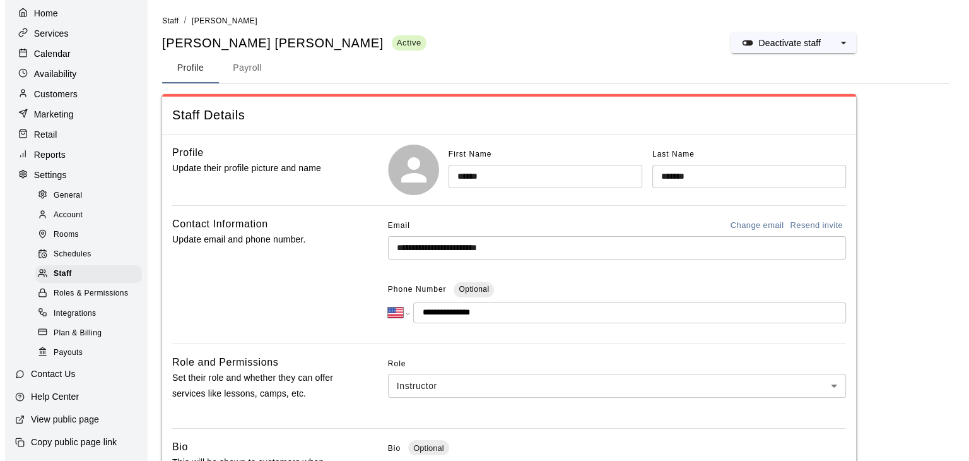
scroll to position [0, 0]
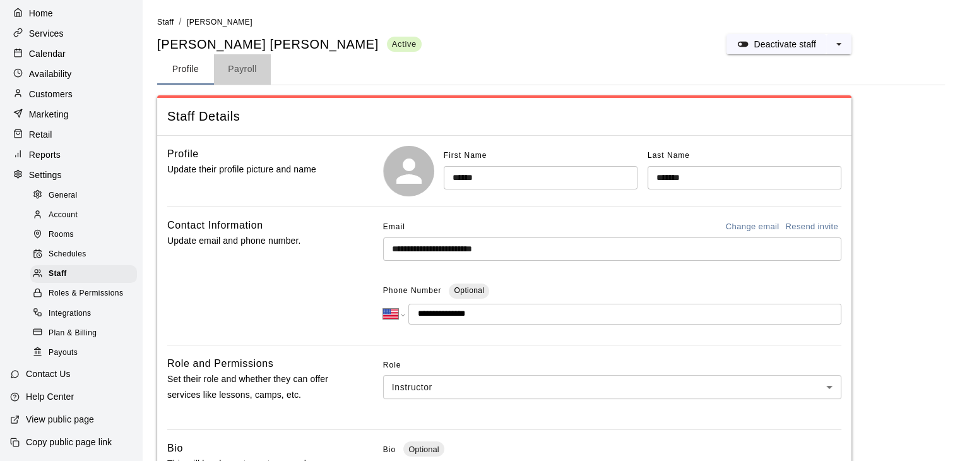
click at [239, 73] on button "Payroll" at bounding box center [242, 69] width 57 height 30
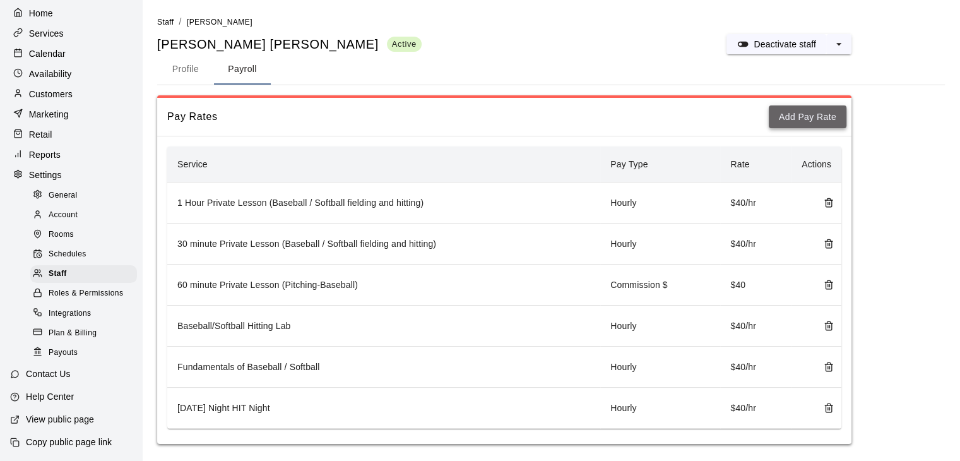
click at [828, 124] on button "Add Pay Rate" at bounding box center [808, 116] width 78 height 23
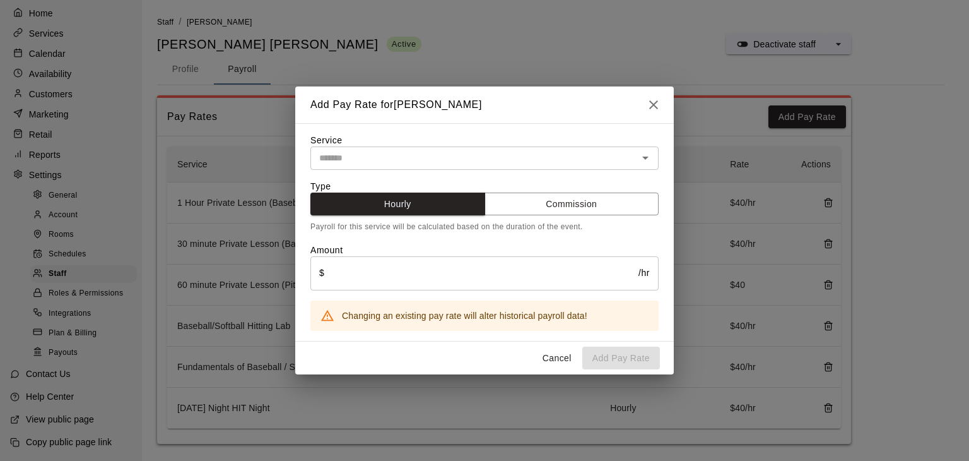
click at [504, 158] on input "text" at bounding box center [474, 158] width 320 height 16
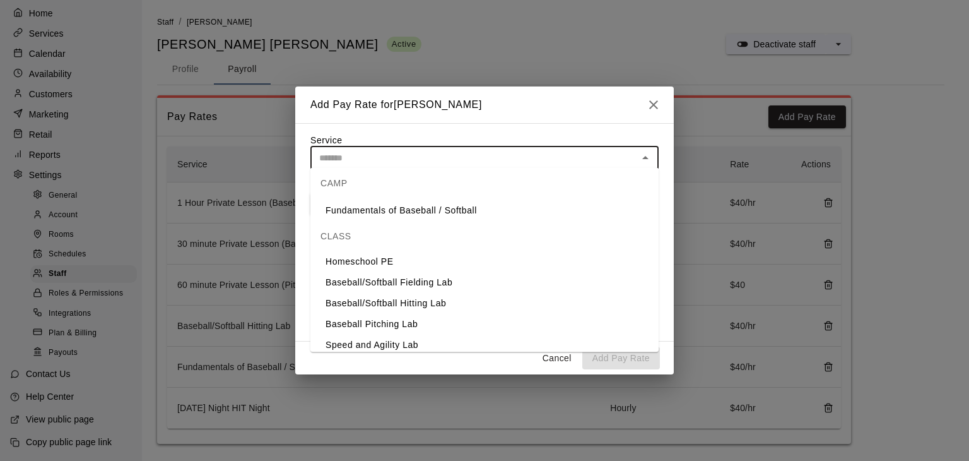
scroll to position [189, 0]
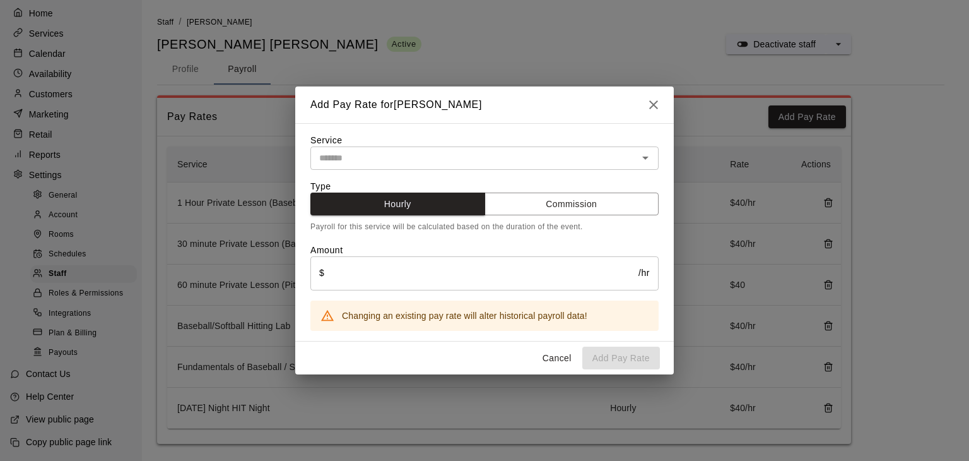
drag, startPoint x: 562, startPoint y: 98, endPoint x: 627, endPoint y: 69, distance: 72.0
click at [627, 69] on div "Add Pay Rate for [PERSON_NAME] Service ​ Type Hourly Commission Payroll for thi…" at bounding box center [484, 230] width 969 height 461
drag, startPoint x: 574, startPoint y: 95, endPoint x: 616, endPoint y: 90, distance: 43.1
click at [616, 90] on div "Add Pay Rate for [PERSON_NAME]" at bounding box center [484, 104] width 379 height 37
drag, startPoint x: 551, startPoint y: 147, endPoint x: 553, endPoint y: 160, distance: 12.8
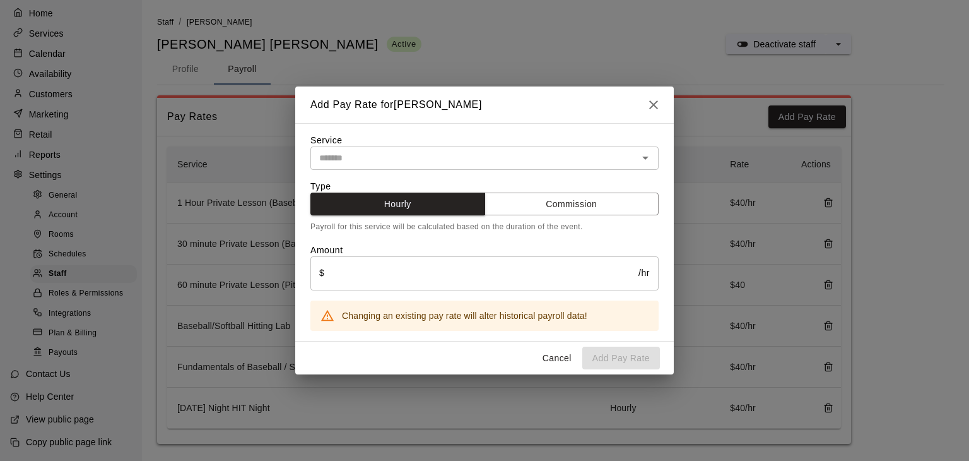
click at [551, 148] on div "​" at bounding box center [484, 157] width 348 height 23
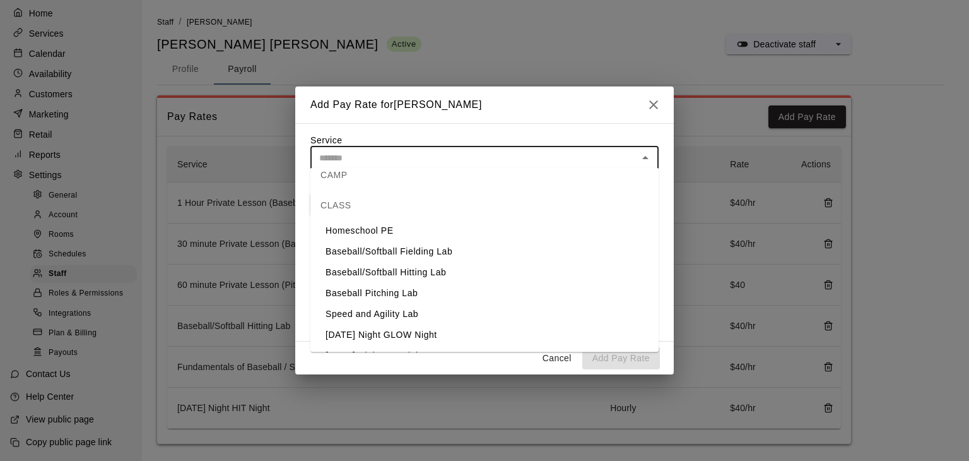
click at [443, 252] on li "Baseball/Softball Fielding Lab" at bounding box center [484, 251] width 348 height 21
type input "**********"
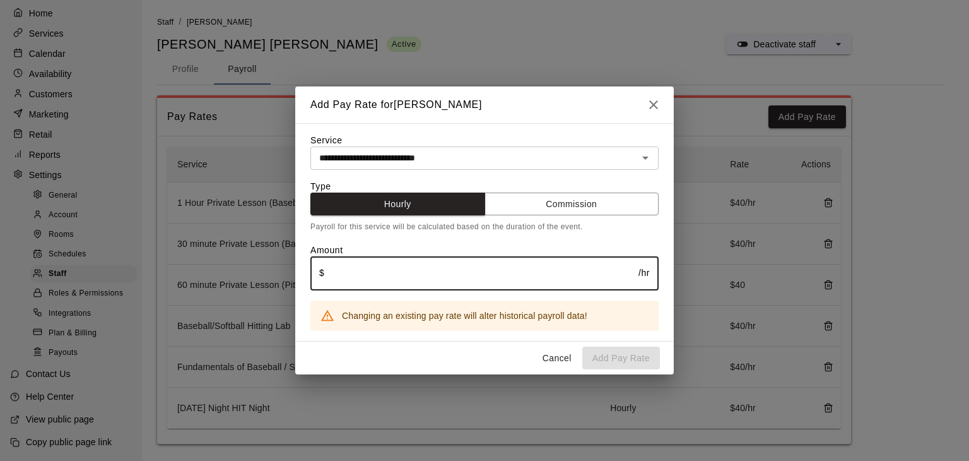
click at [410, 278] on input "text" at bounding box center [481, 272] width 314 height 33
type input "**"
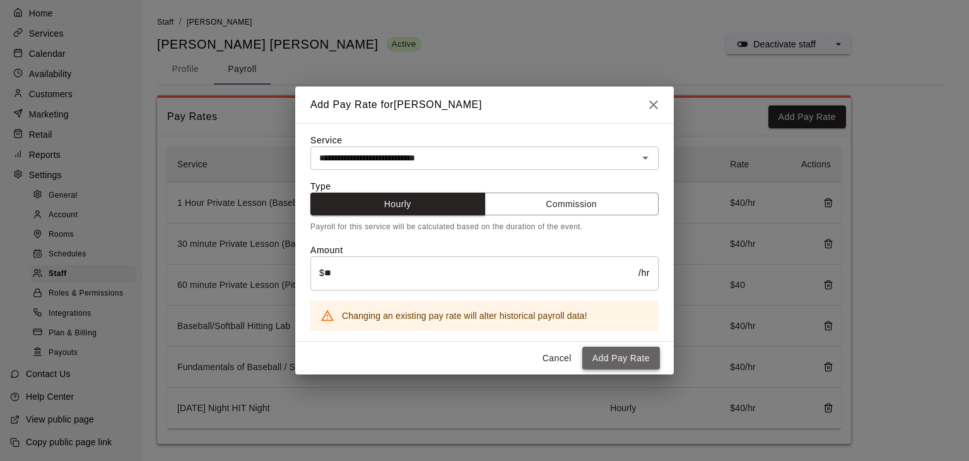
click at [613, 368] on button "Add Pay Rate" at bounding box center [621, 357] width 78 height 23
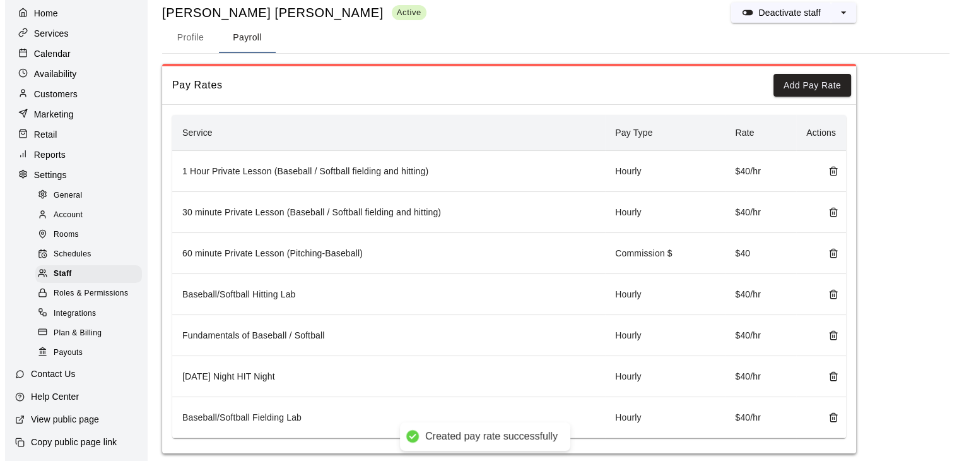
scroll to position [48, 0]
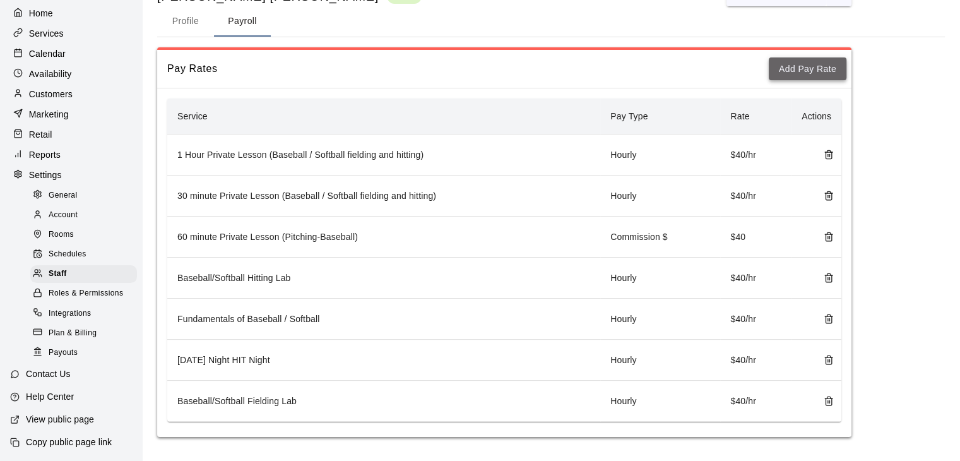
click at [825, 72] on button "Add Pay Rate" at bounding box center [808, 68] width 78 height 23
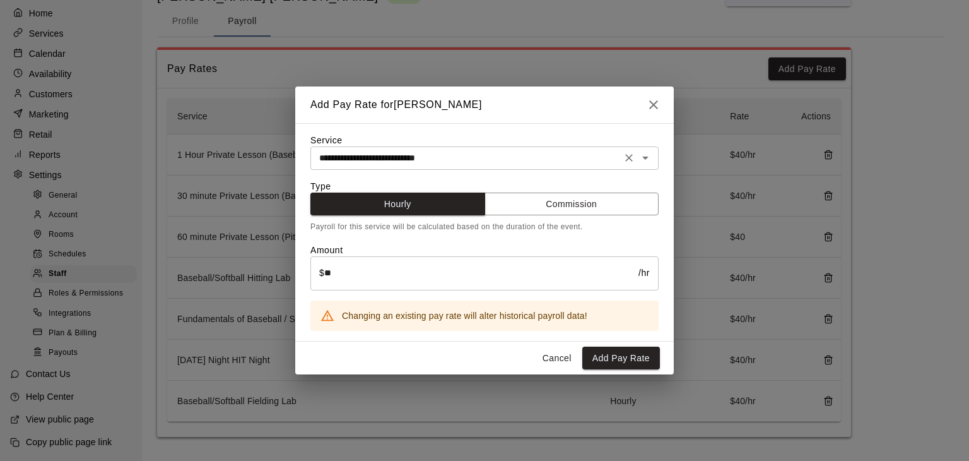
click at [492, 158] on input "**********" at bounding box center [465, 158] width 303 height 16
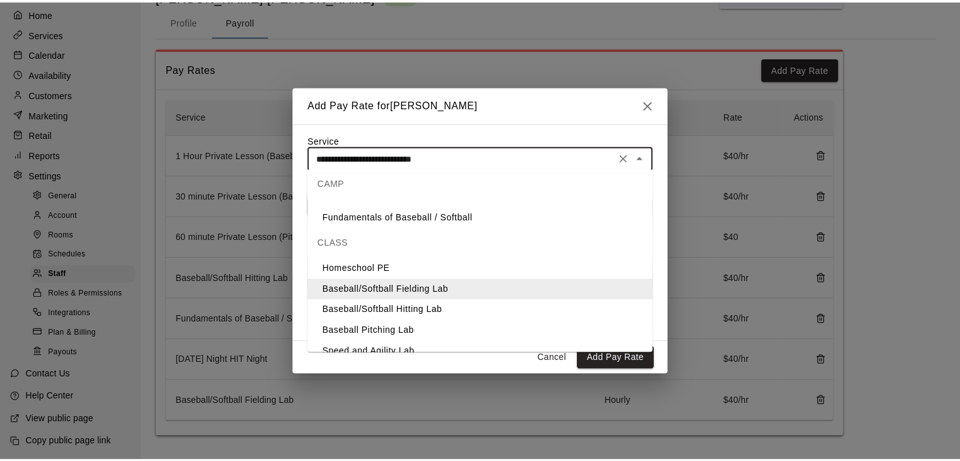
scroll to position [208, 0]
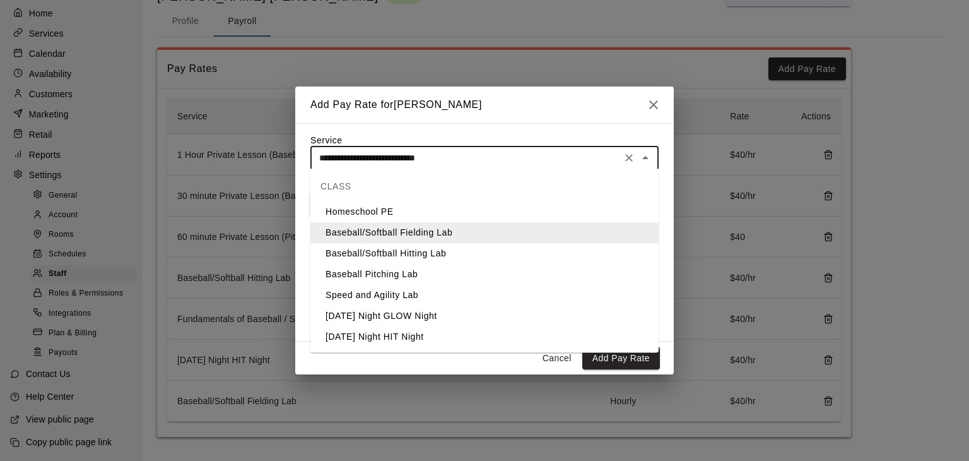
click at [406, 273] on li "Baseball Pitching Lab" at bounding box center [484, 274] width 348 height 21
type input "**********"
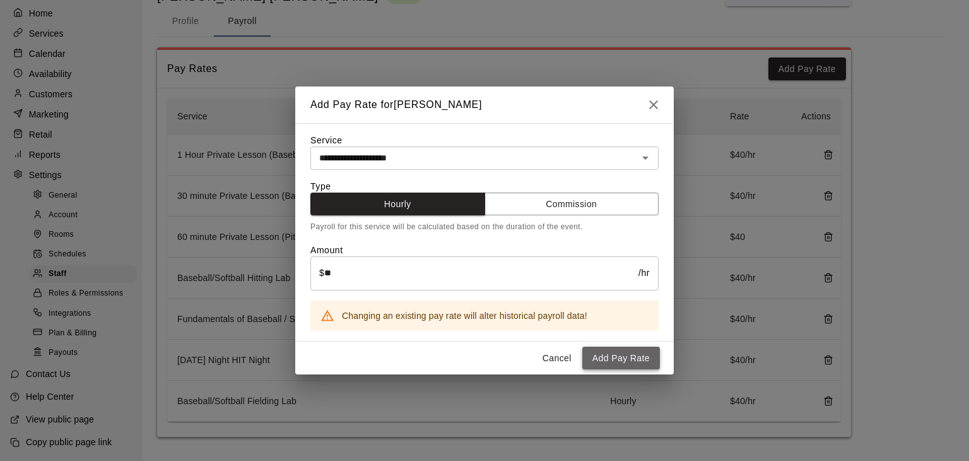
click at [636, 362] on button "Add Pay Rate" at bounding box center [621, 357] width 78 height 23
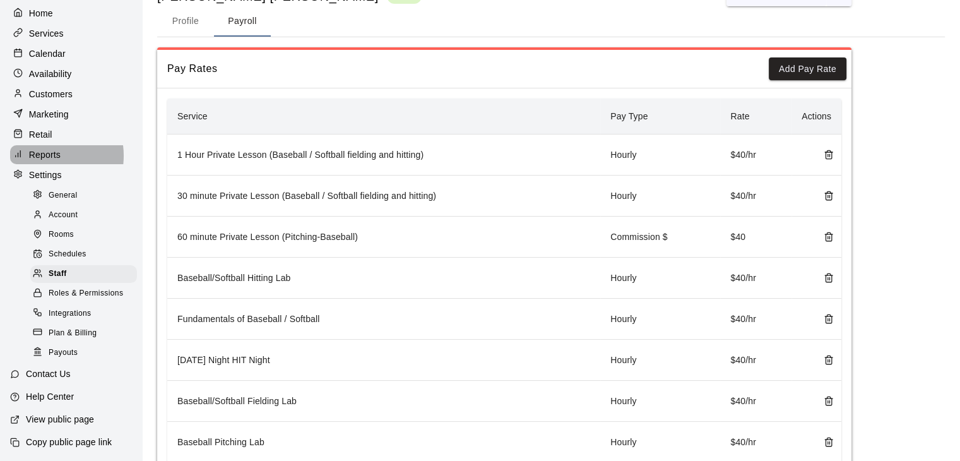
click at [47, 148] on p "Reports" at bounding box center [45, 154] width 32 height 13
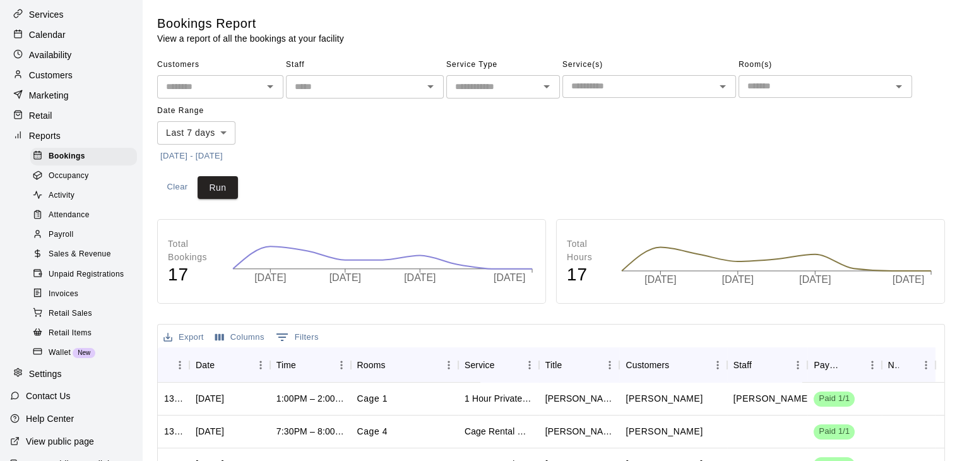
click at [64, 241] on span "Payroll" at bounding box center [61, 234] width 25 height 13
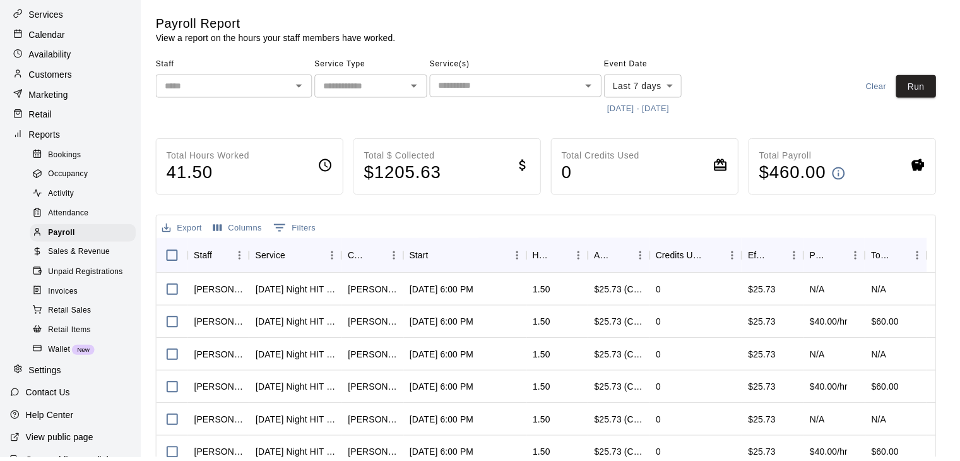
click at [674, 84] on body "Home Services Calendar Availability Customers Marketing Retail Reports Bookings…" at bounding box center [480, 331] width 960 height 663
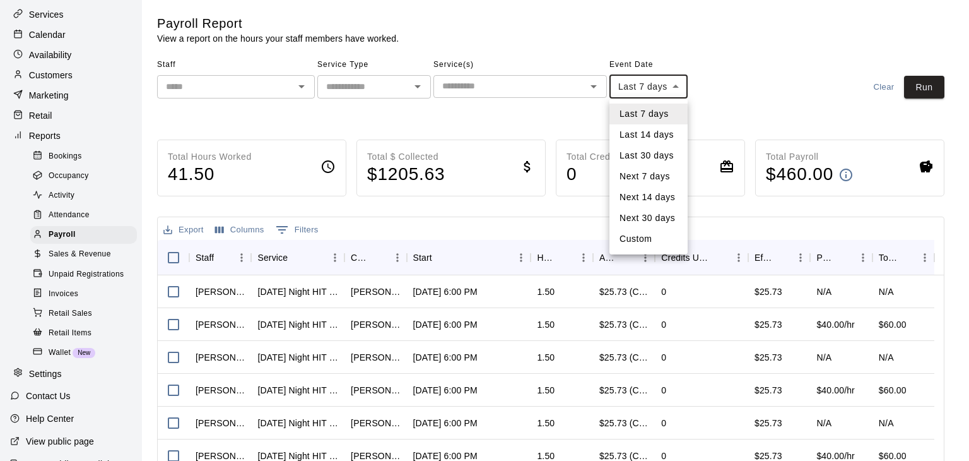
click at [635, 239] on li "Custom" at bounding box center [649, 238] width 78 height 21
type input "******"
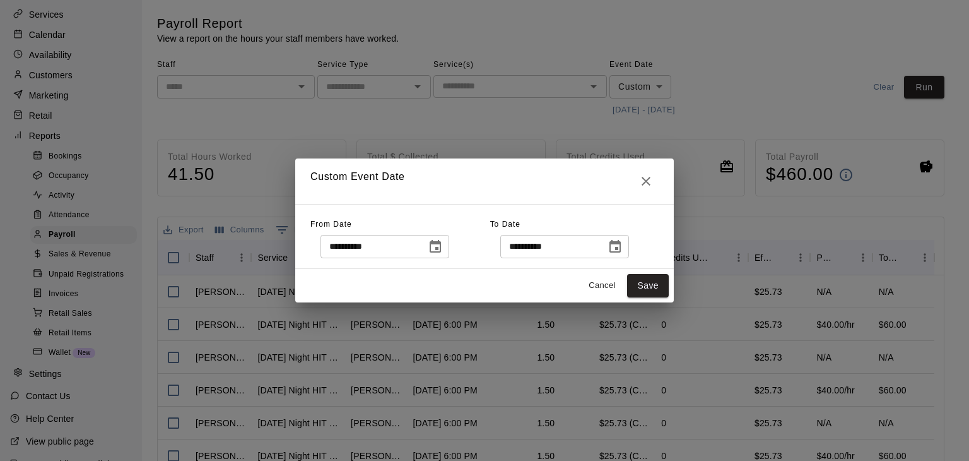
click at [443, 245] on icon "Choose date, selected date is Aug 10, 2025" at bounding box center [435, 246] width 15 height 15
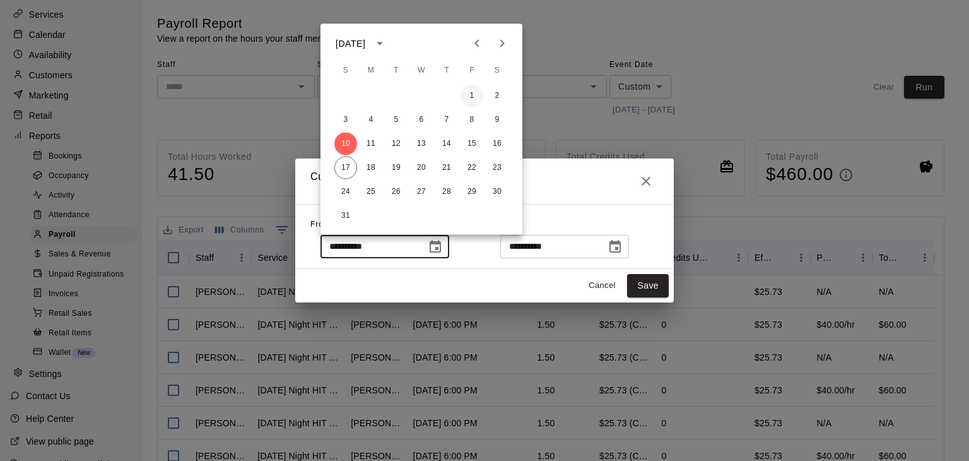
click at [474, 95] on button "1" at bounding box center [472, 96] width 23 height 23
type input "**********"
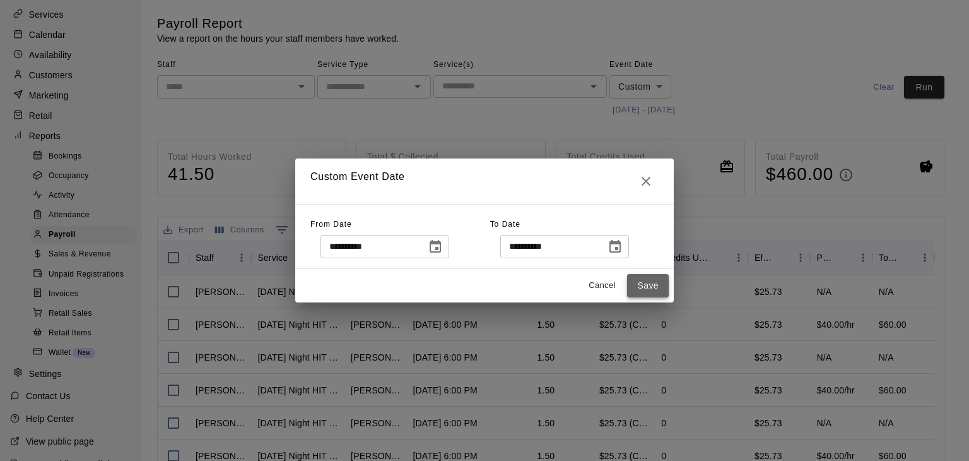
click at [659, 293] on button "Save" at bounding box center [648, 285] width 42 height 23
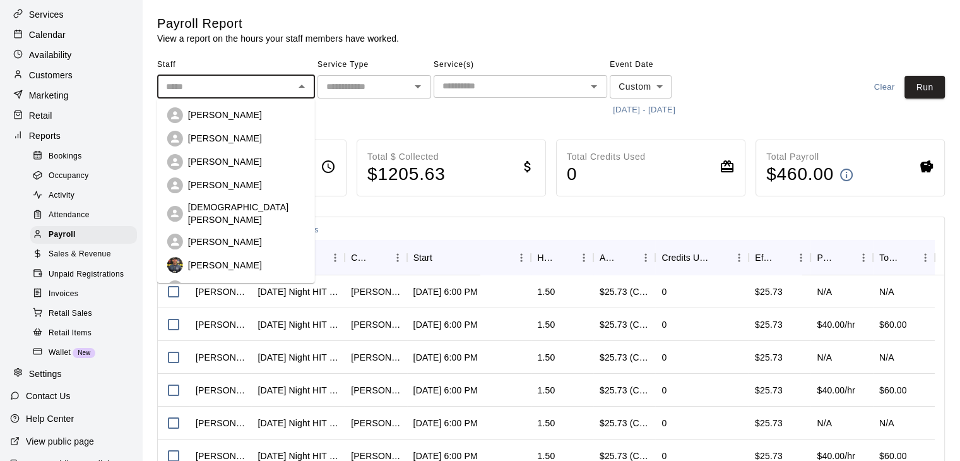
click at [235, 87] on input "text" at bounding box center [225, 87] width 129 height 16
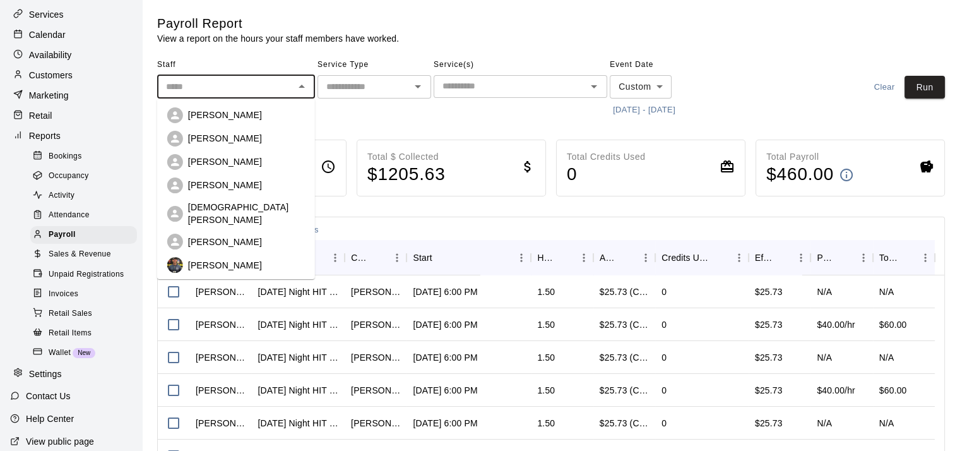
click at [230, 186] on p "[PERSON_NAME]" at bounding box center [225, 185] width 74 height 13
type input "**********"
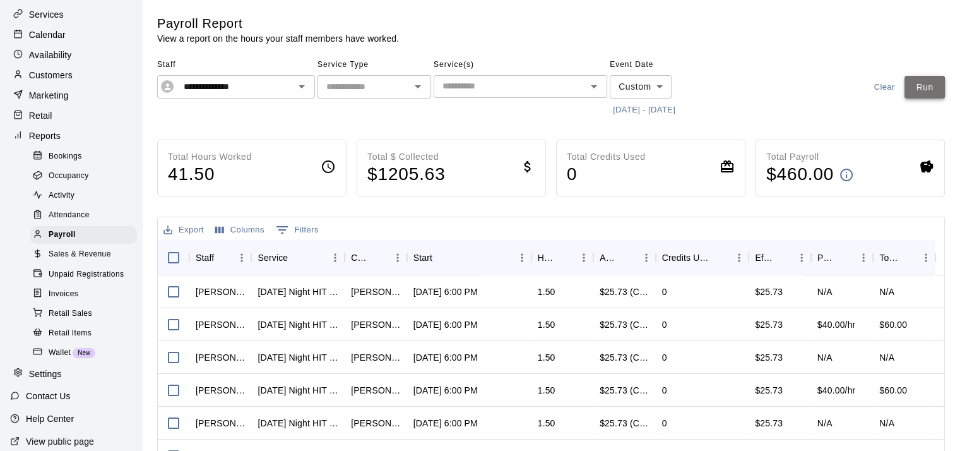
click at [914, 88] on button "Run" at bounding box center [924, 87] width 40 height 23
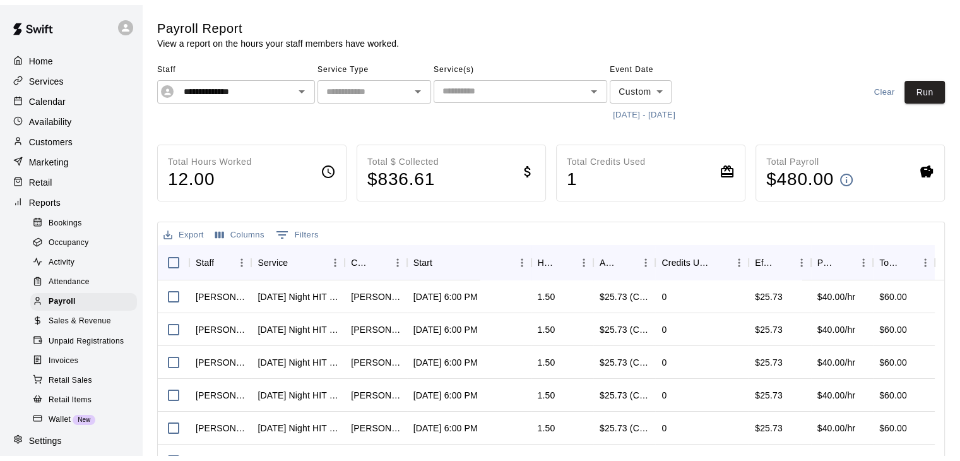
scroll to position [62, 0]
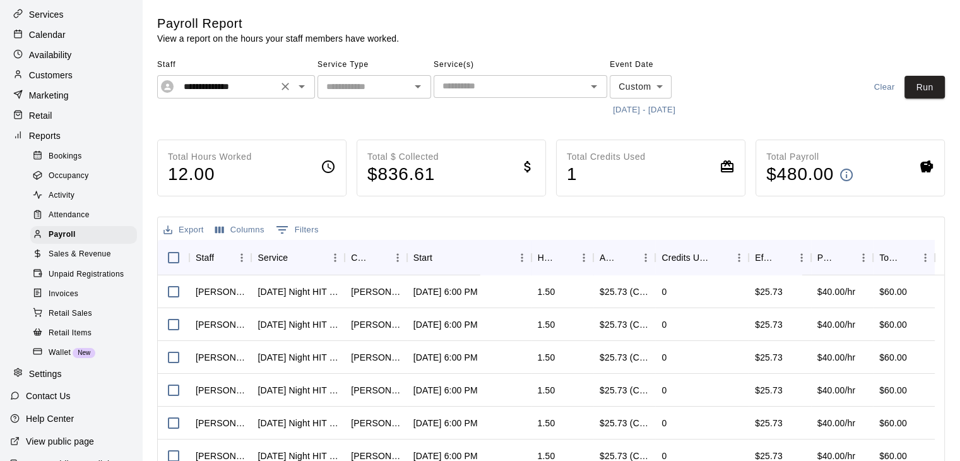
click at [305, 84] on icon "Open" at bounding box center [301, 86] width 15 height 15
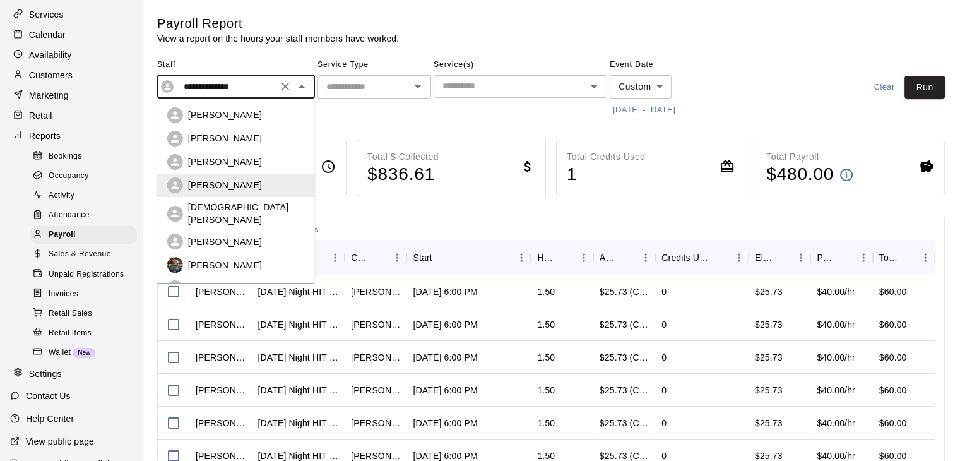
click at [237, 210] on p "[DEMOGRAPHIC_DATA][PERSON_NAME]" at bounding box center [246, 213] width 117 height 25
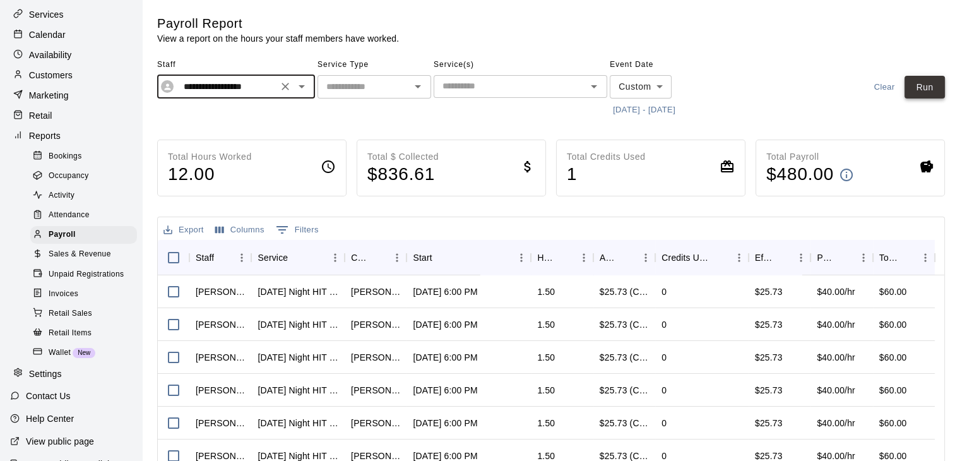
click at [922, 86] on button "Run" at bounding box center [924, 87] width 40 height 23
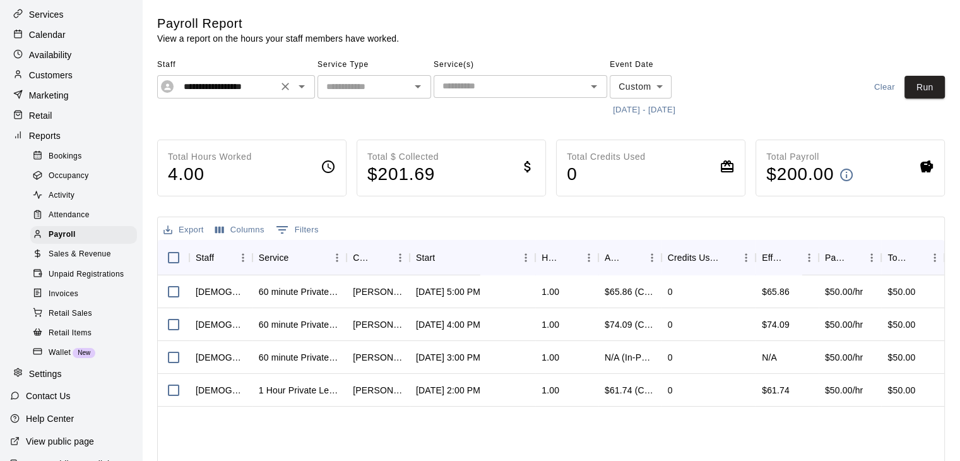
click at [303, 91] on icon "Open" at bounding box center [301, 86] width 15 height 15
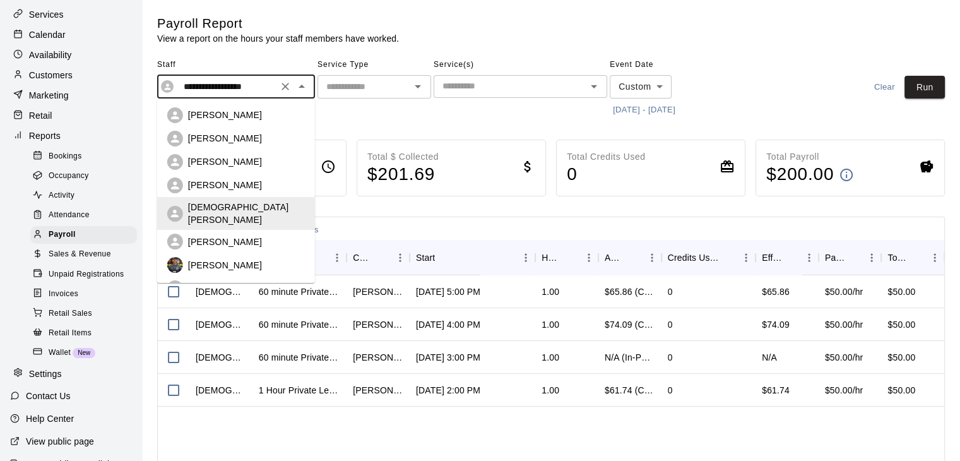
click at [242, 235] on p "[PERSON_NAME]" at bounding box center [225, 241] width 74 height 13
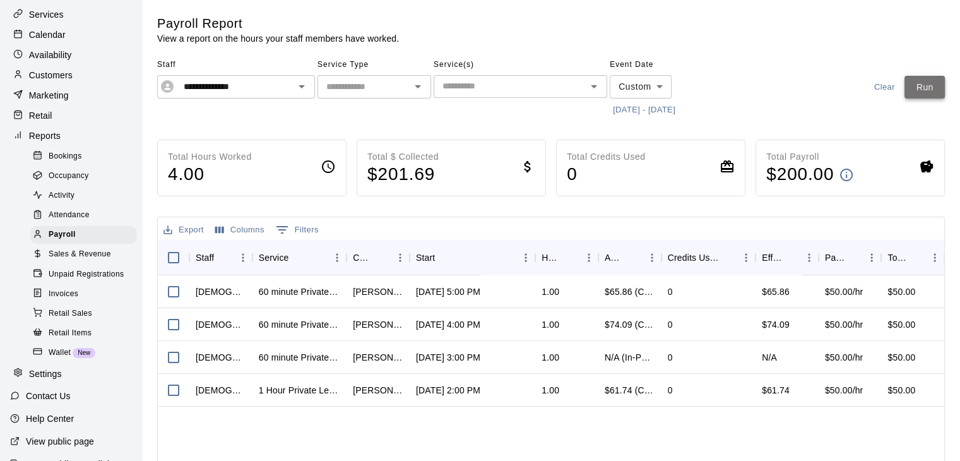
click at [934, 90] on button "Run" at bounding box center [924, 87] width 40 height 23
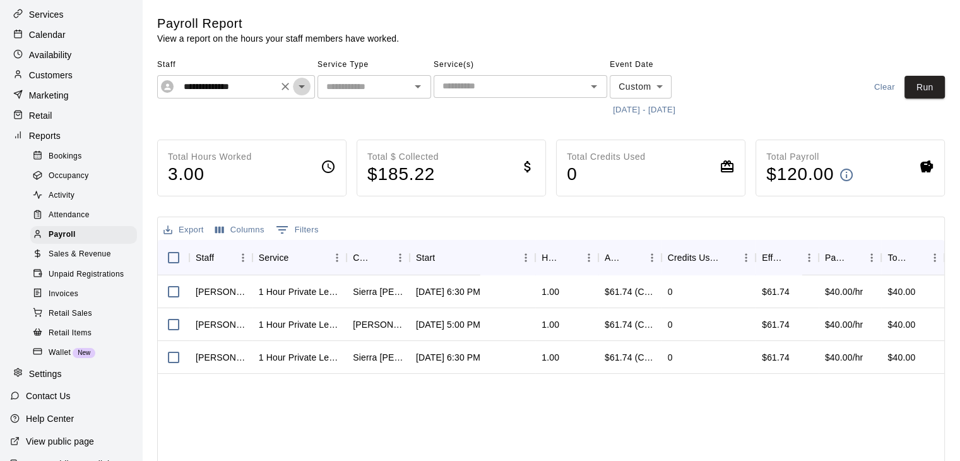
click at [300, 84] on icon "Open" at bounding box center [301, 86] width 15 height 15
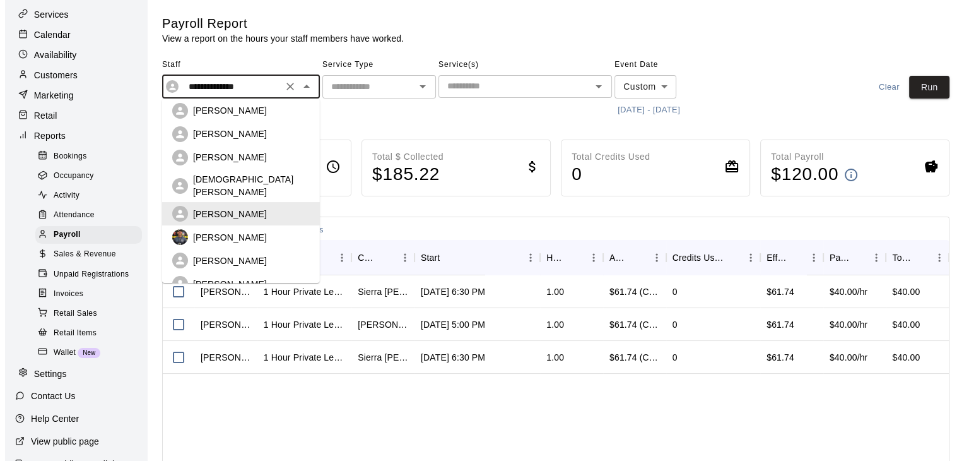
scroll to position [35, 0]
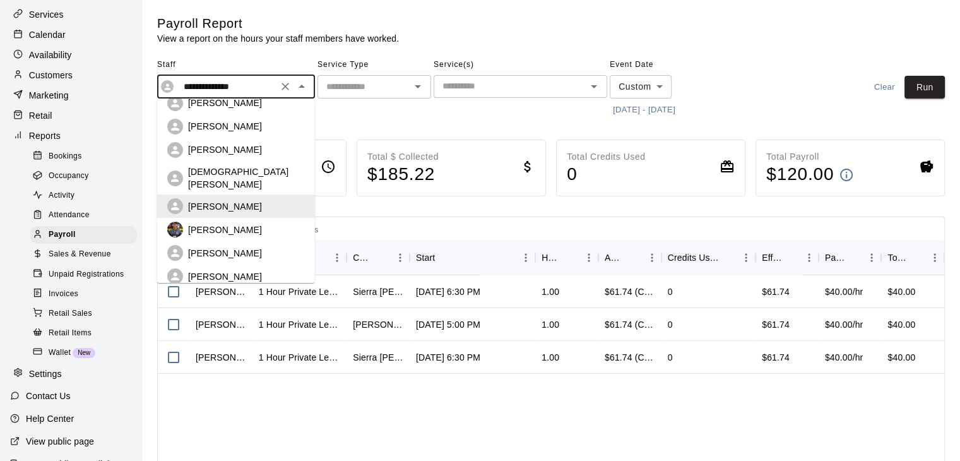
click at [239, 223] on p "[PERSON_NAME]" at bounding box center [225, 229] width 74 height 13
type input "**********"
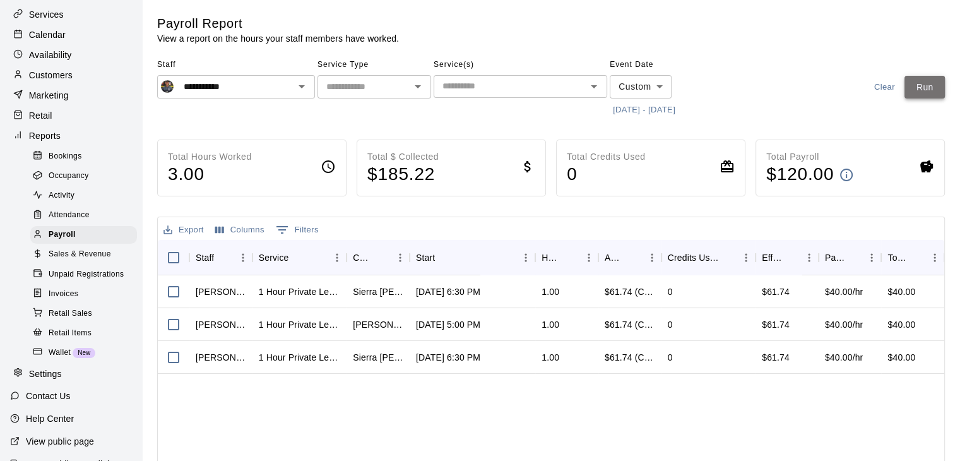
click at [928, 91] on button "Run" at bounding box center [924, 87] width 40 height 23
